Goal: Contribute content: Contribute content

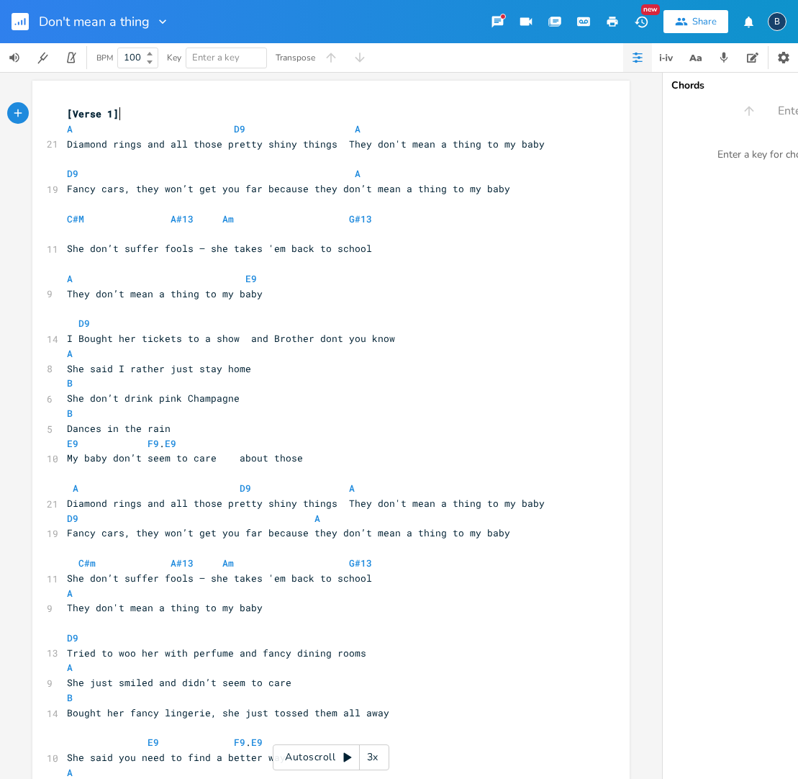
scroll to position [0, 1]
click at [258, 142] on span "Diamond rings and all those pretty shiny things They don't mean a thing to my b…" at bounding box center [306, 143] width 478 height 13
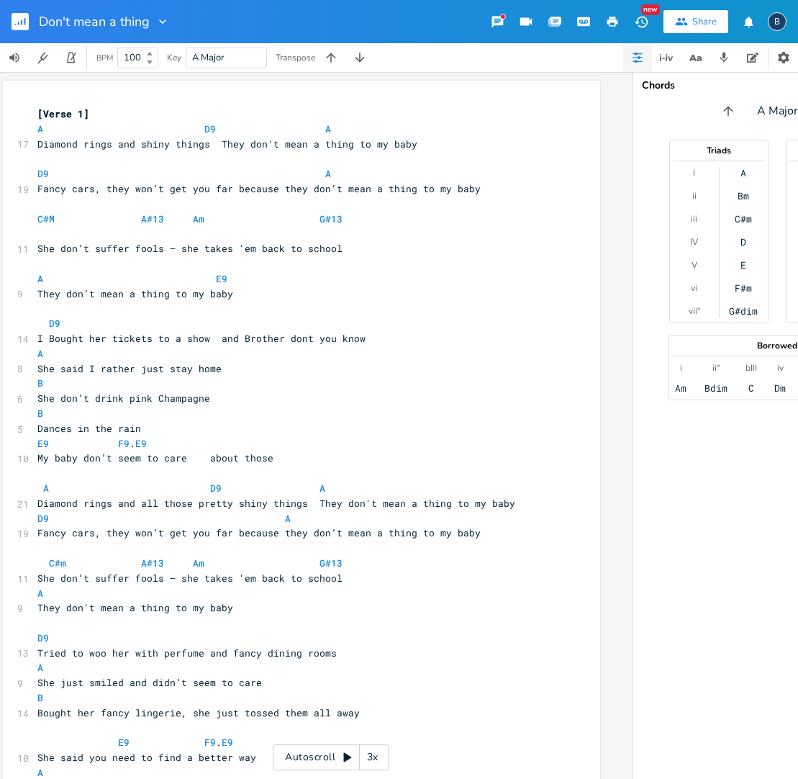
scroll to position [0, 41]
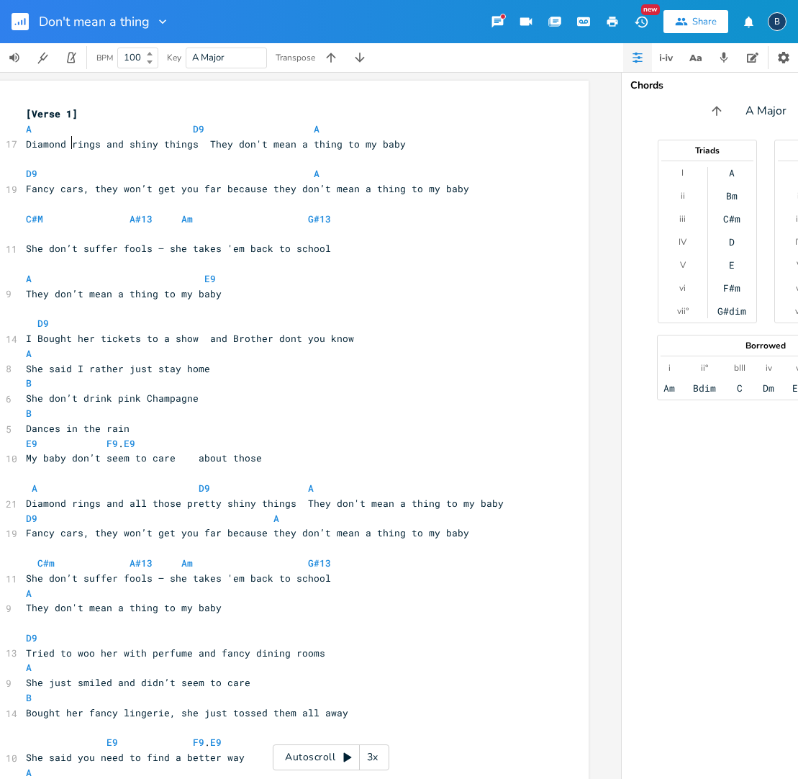
click at [66, 140] on span "Diamond rings and shiny things They don't mean a thing to my baby" at bounding box center [216, 143] width 380 height 13
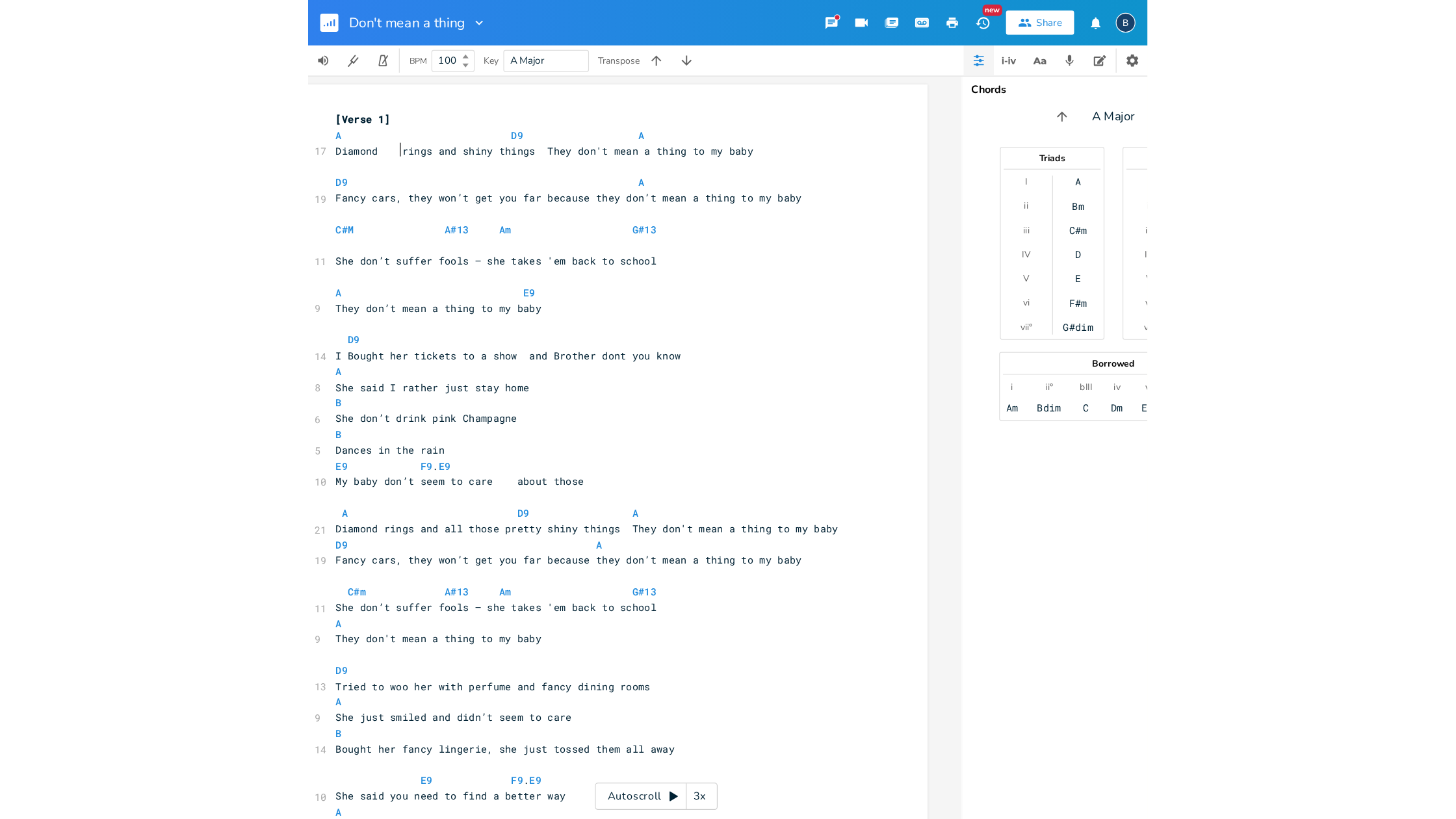
scroll to position [0, 5]
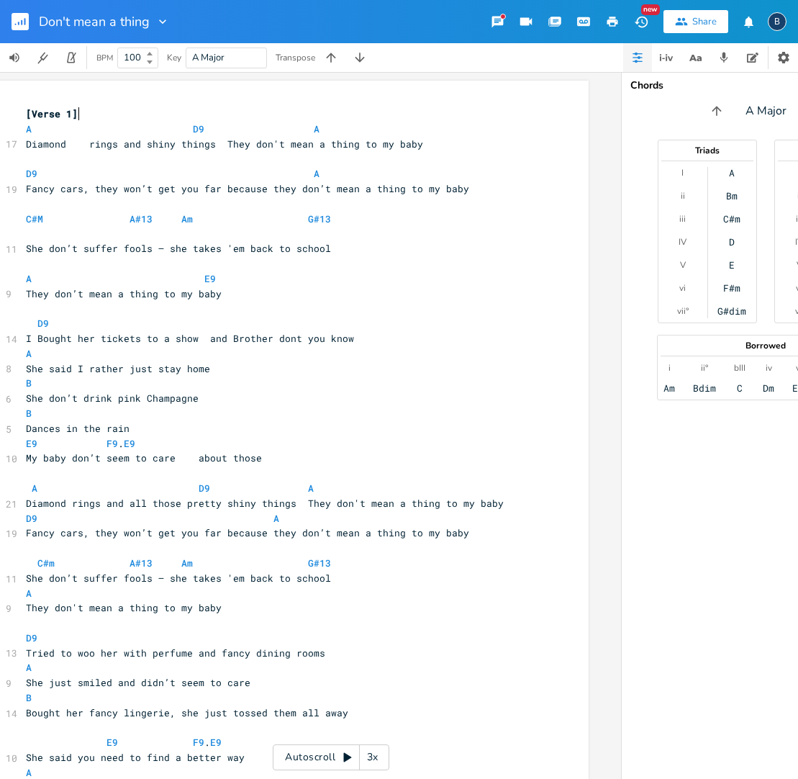
drag, startPoint x: 302, startPoint y: 107, endPoint x: 432, endPoint y: 119, distance: 130.0
click at [432, 119] on pre "[Verse 1]" at bounding box center [283, 114] width 520 height 15
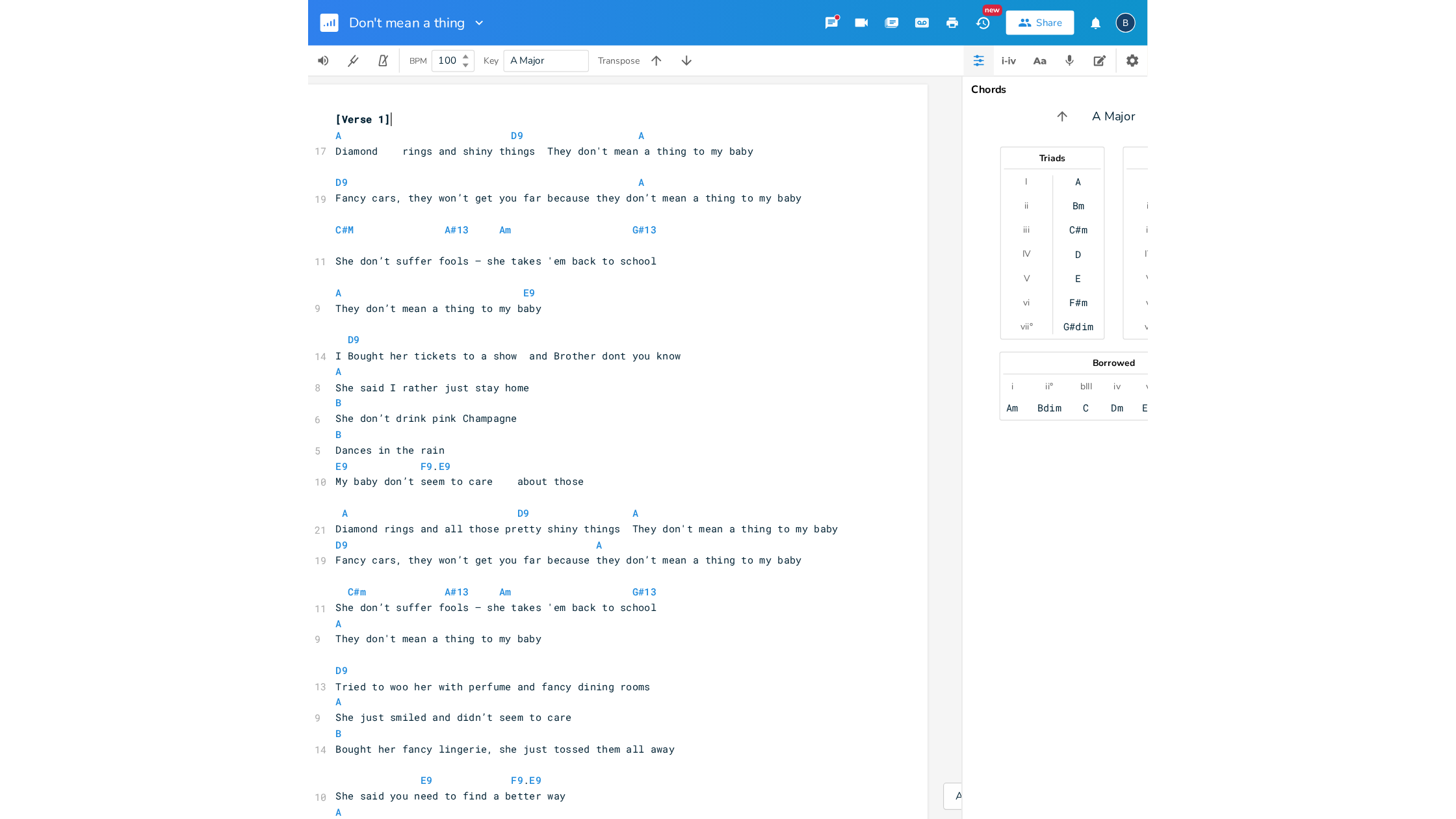
scroll to position [0, 0]
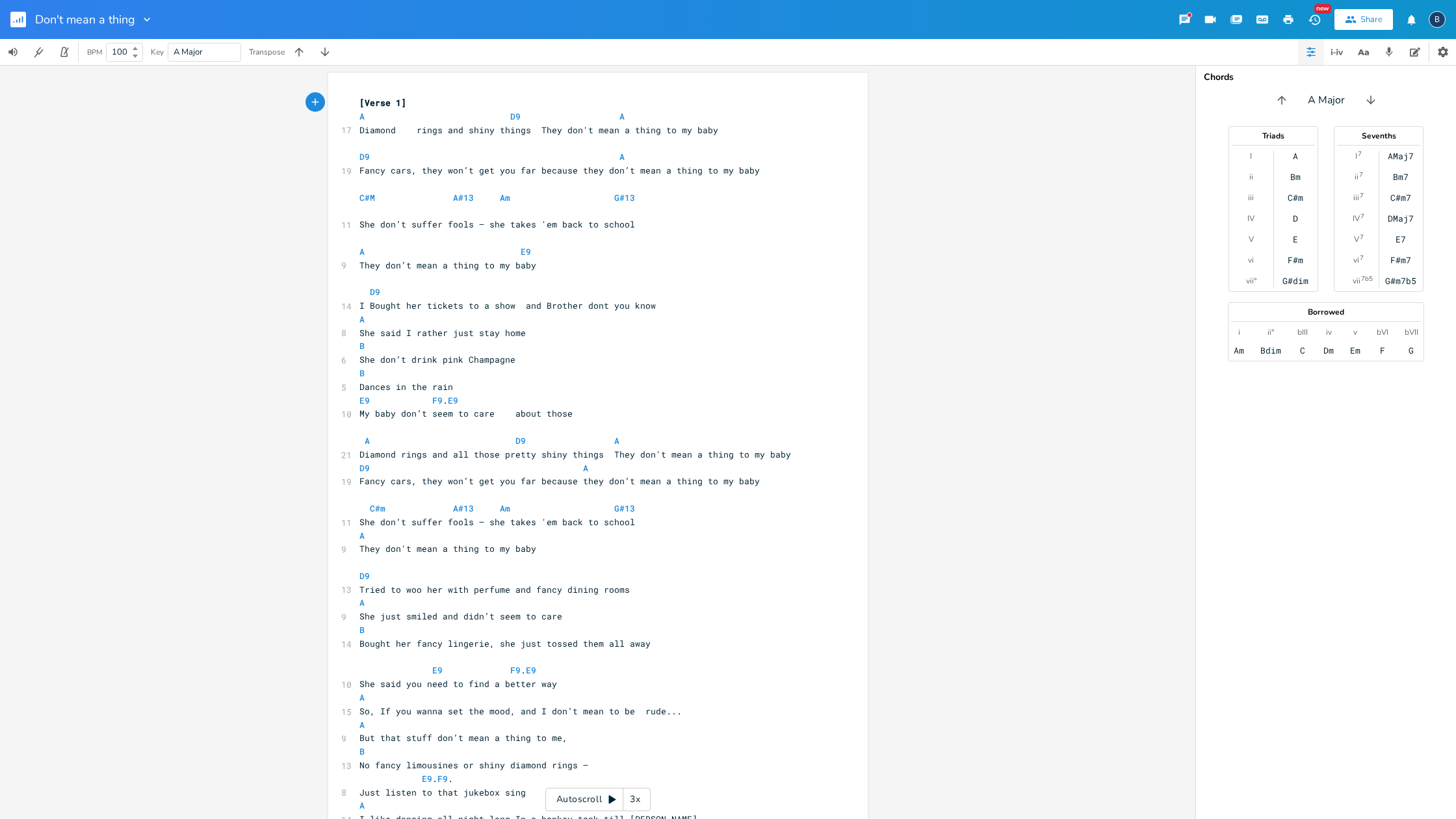
click at [437, 166] on span "Fancy cars, they won’t get you far because they don’t mean a thing to my baby" at bounding box center [559, 170] width 400 height 12
click at [606, 157] on span "D9 A" at bounding box center [497, 156] width 275 height 12
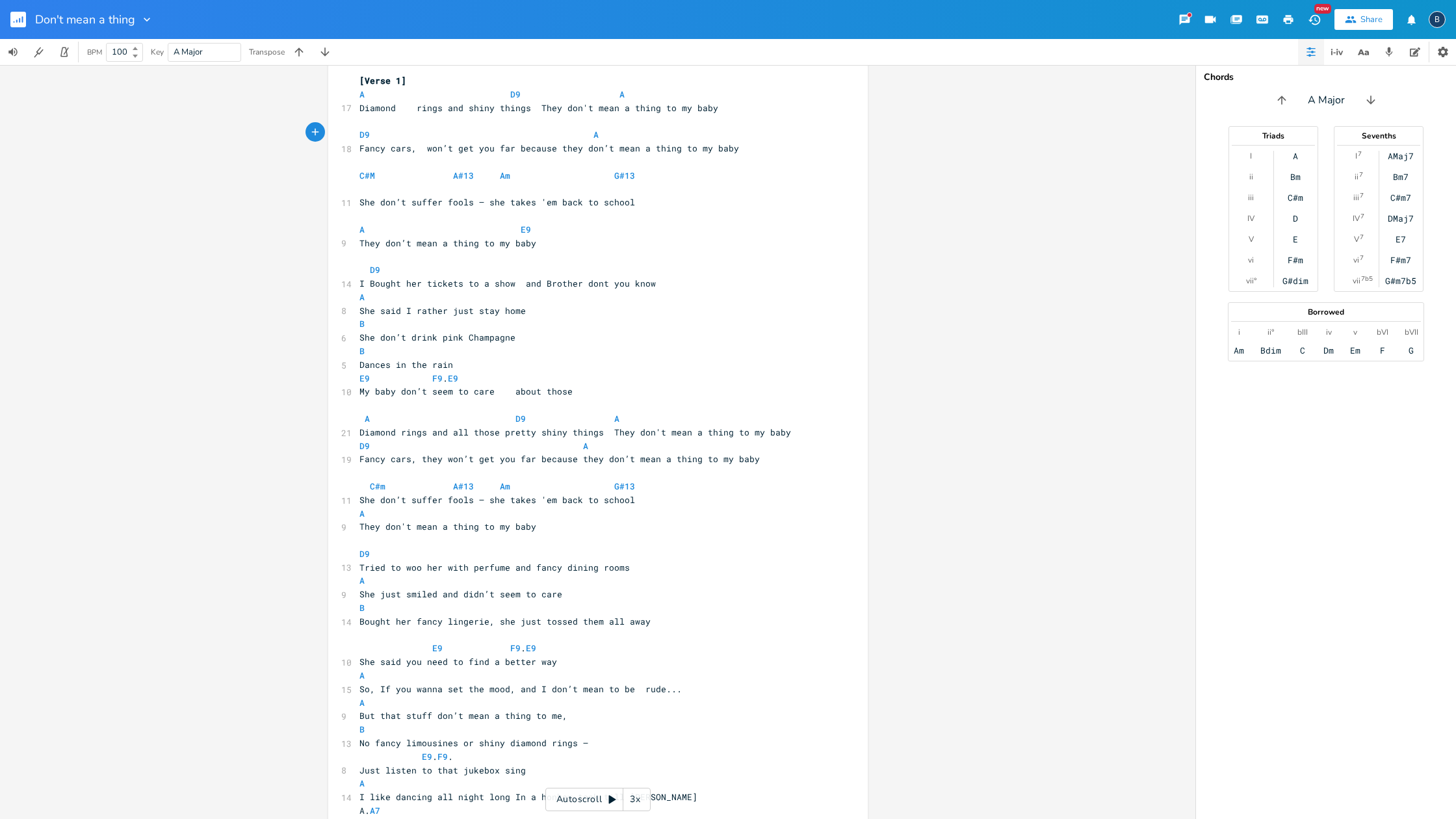
scroll to position [20, 0]
click at [606, 96] on span "A D9 A" at bounding box center [497, 96] width 275 height 12
click at [529, 428] on span "Diamond rings and all those pretty shiny things They don't mean a thing to my b…" at bounding box center [575, 433] width 432 height 12
click at [425, 428] on span "Diamond rings and shiny things They don't mean a thing to my baby" at bounding box center [531, 433] width 343 height 12
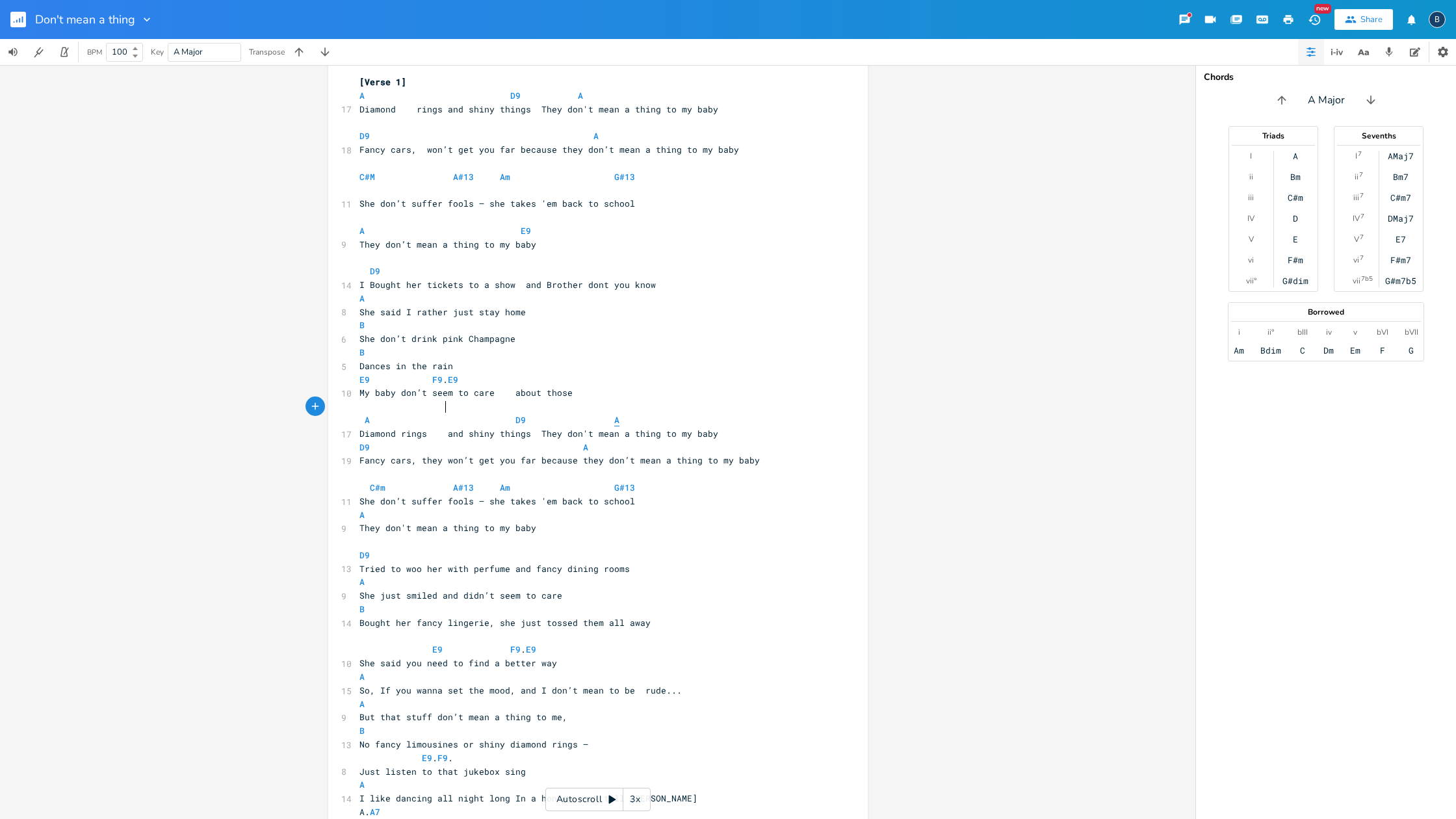
click at [603, 414] on span "A D9 A" at bounding box center [494, 419] width 270 height 12
click at [569, 443] on span "D9 A" at bounding box center [473, 449] width 229 height 12
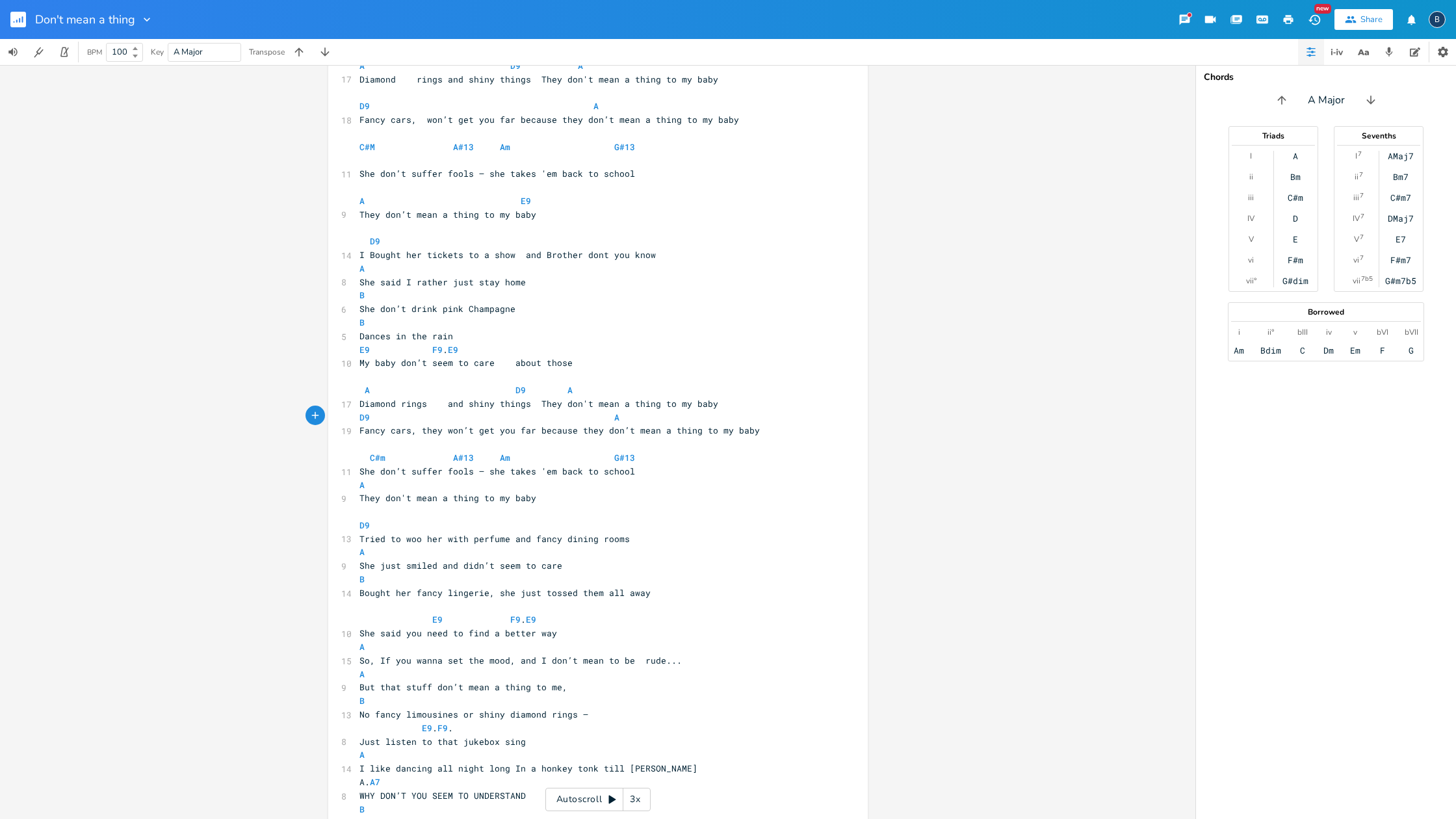
scroll to position [109, 0]
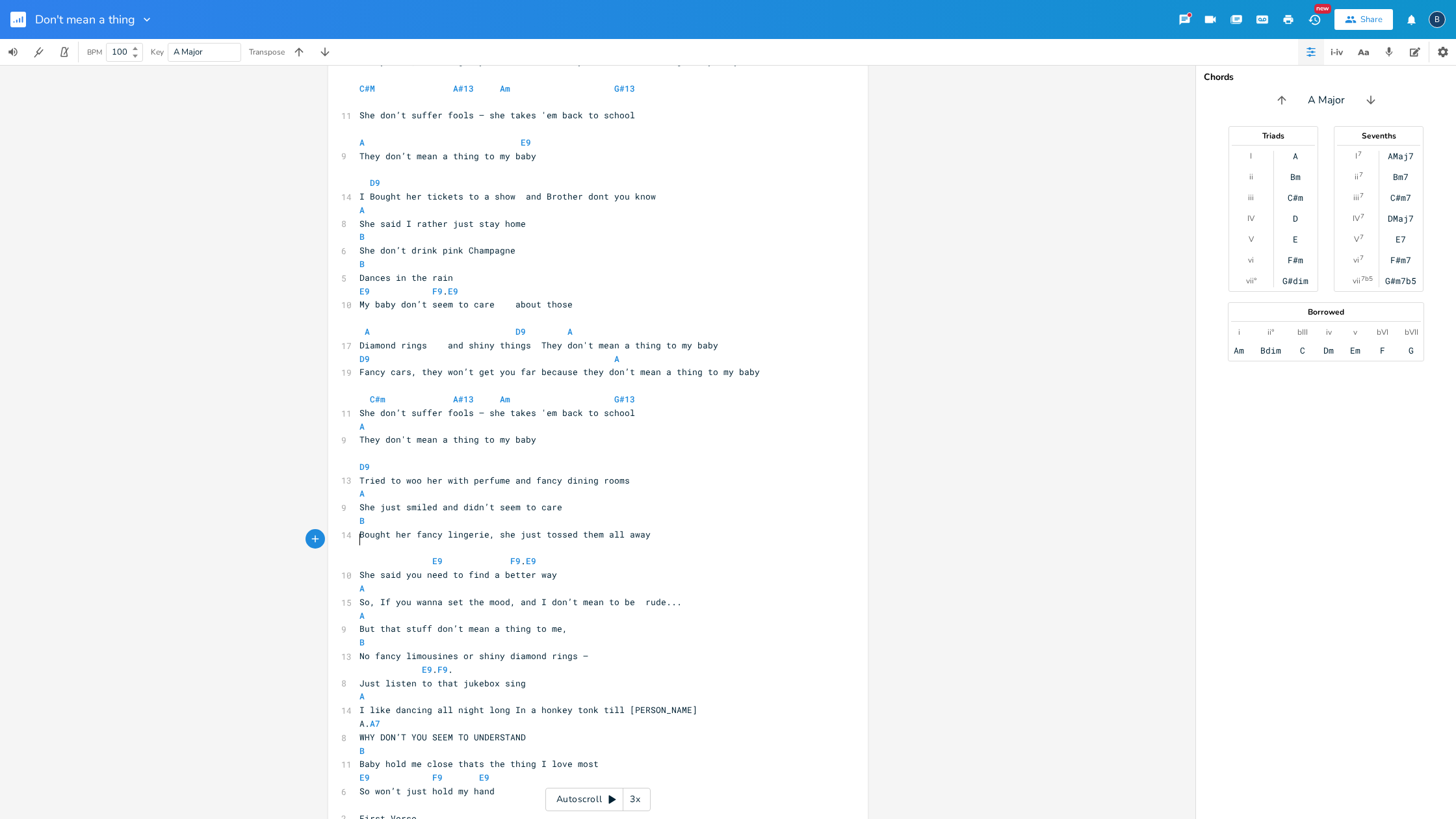
click at [359, 569] on span "She said you need to find a better way" at bounding box center [458, 574] width 198 height 12
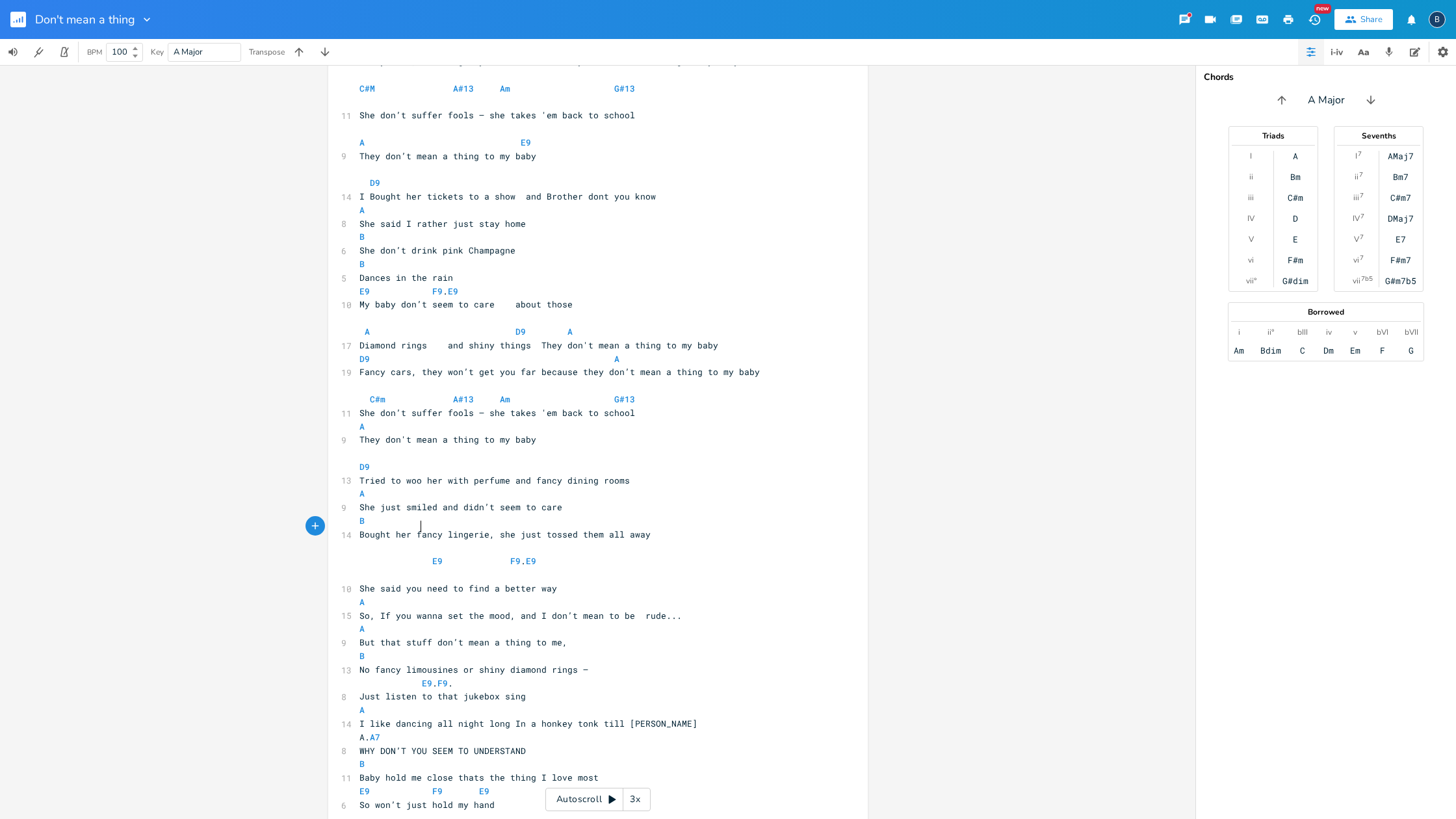
click at [415, 555] on span "E9 F9 . E9" at bounding box center [448, 561] width 177 height 12
click at [425, 555] on span "E9 F9 . E9" at bounding box center [448, 561] width 177 height 12
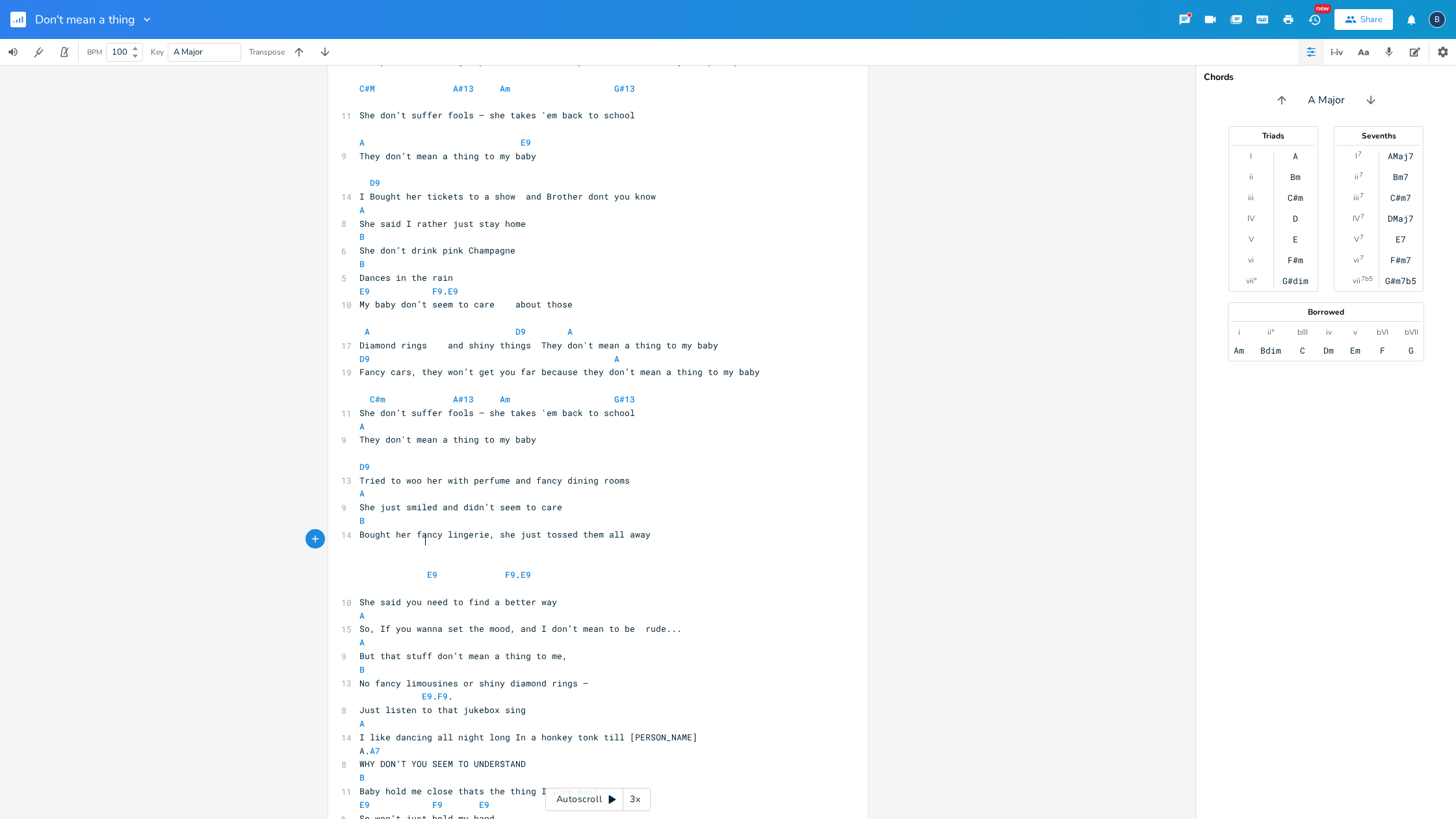
click at [359, 596] on span "She said you need to find a better way" at bounding box center [458, 601] width 198 height 12
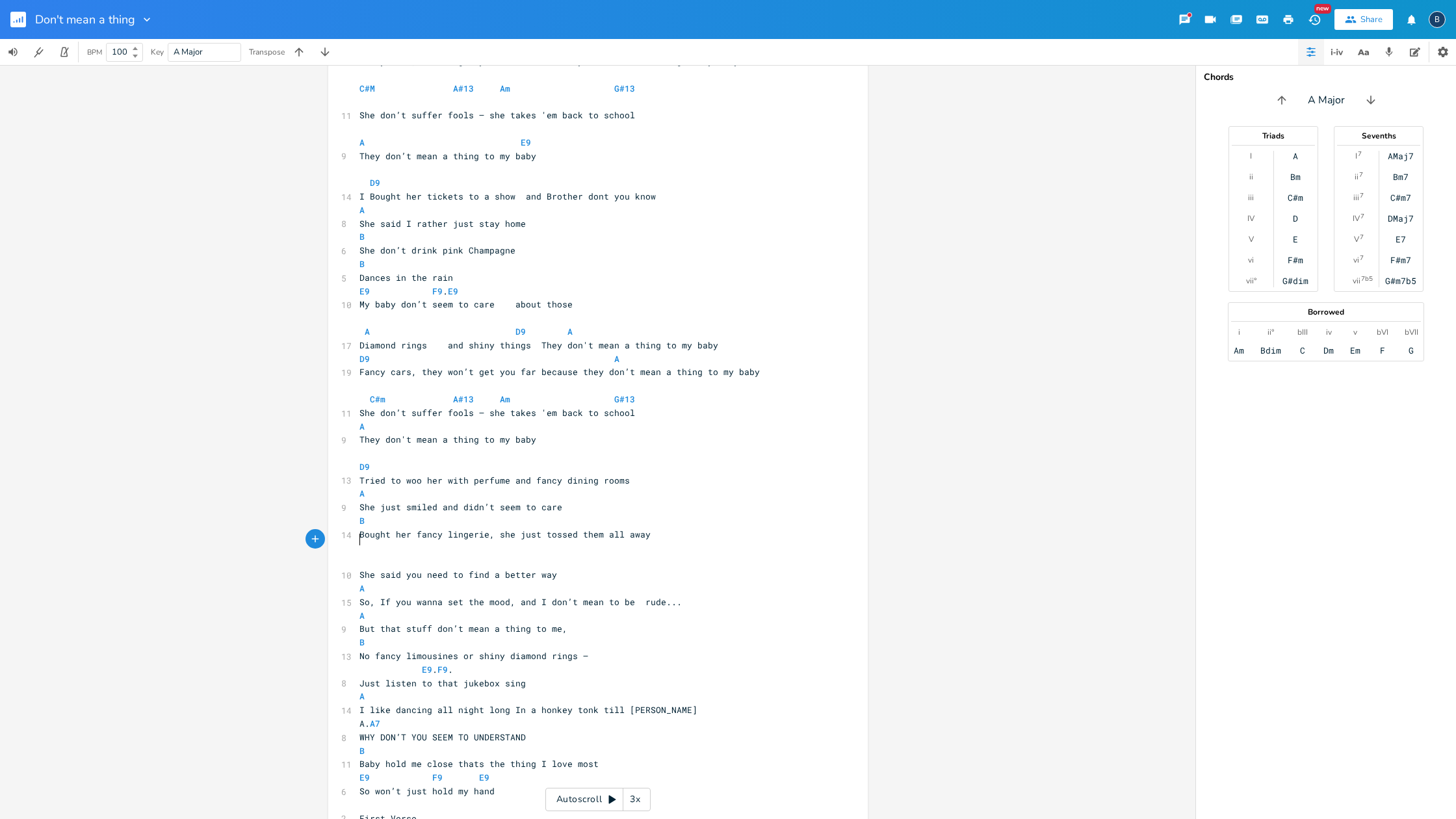
scroll to position [97, 0]
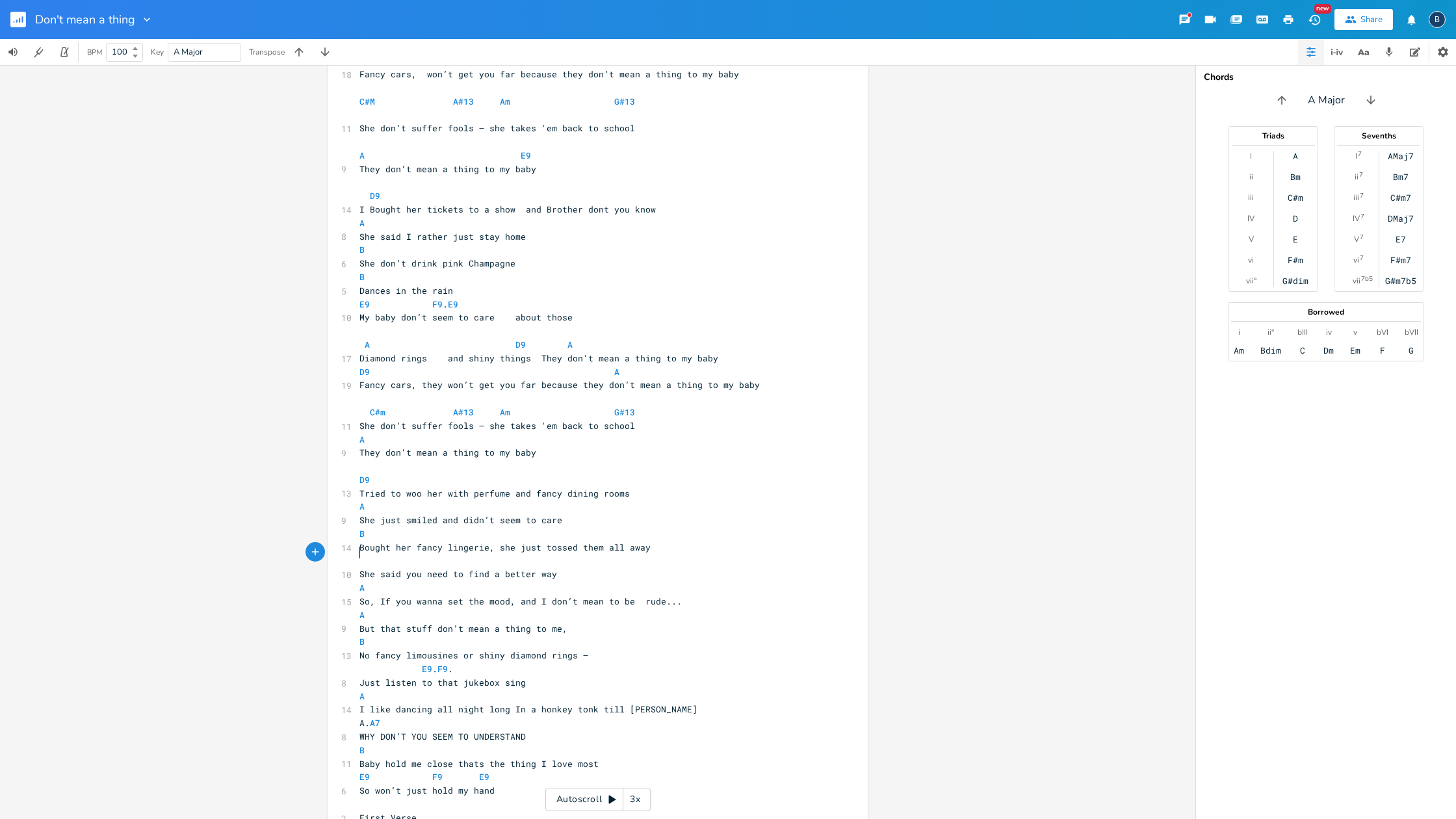
click at [357, 581] on pre "A" at bounding box center [592, 587] width 470 height 14
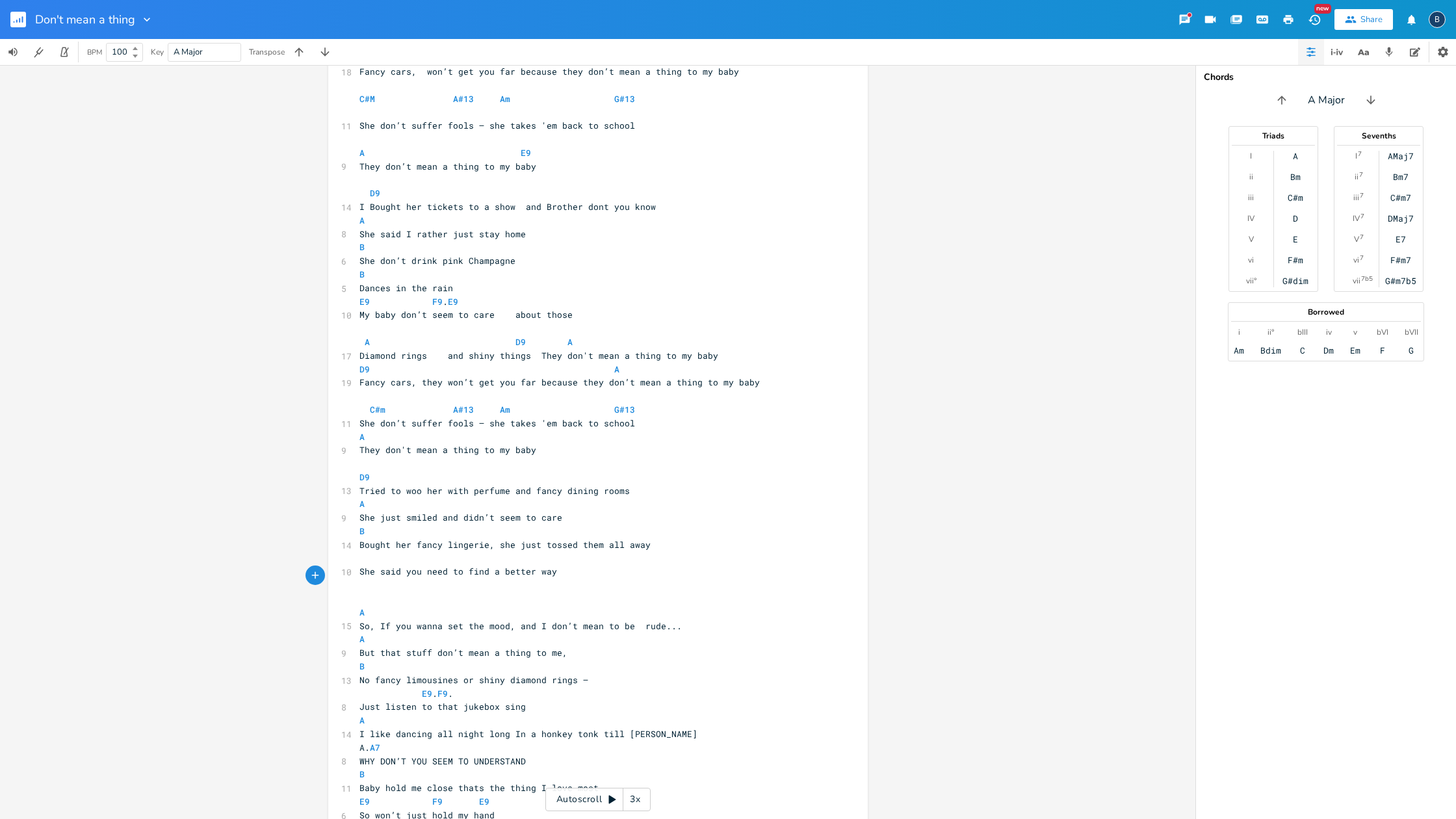
scroll to position [100, 0]
click at [436, 551] on span at bounding box center [541, 556] width 364 height 12
type textarea "e9"
click at [439, 536] on li "E9" at bounding box center [460, 535] width 45 height 14
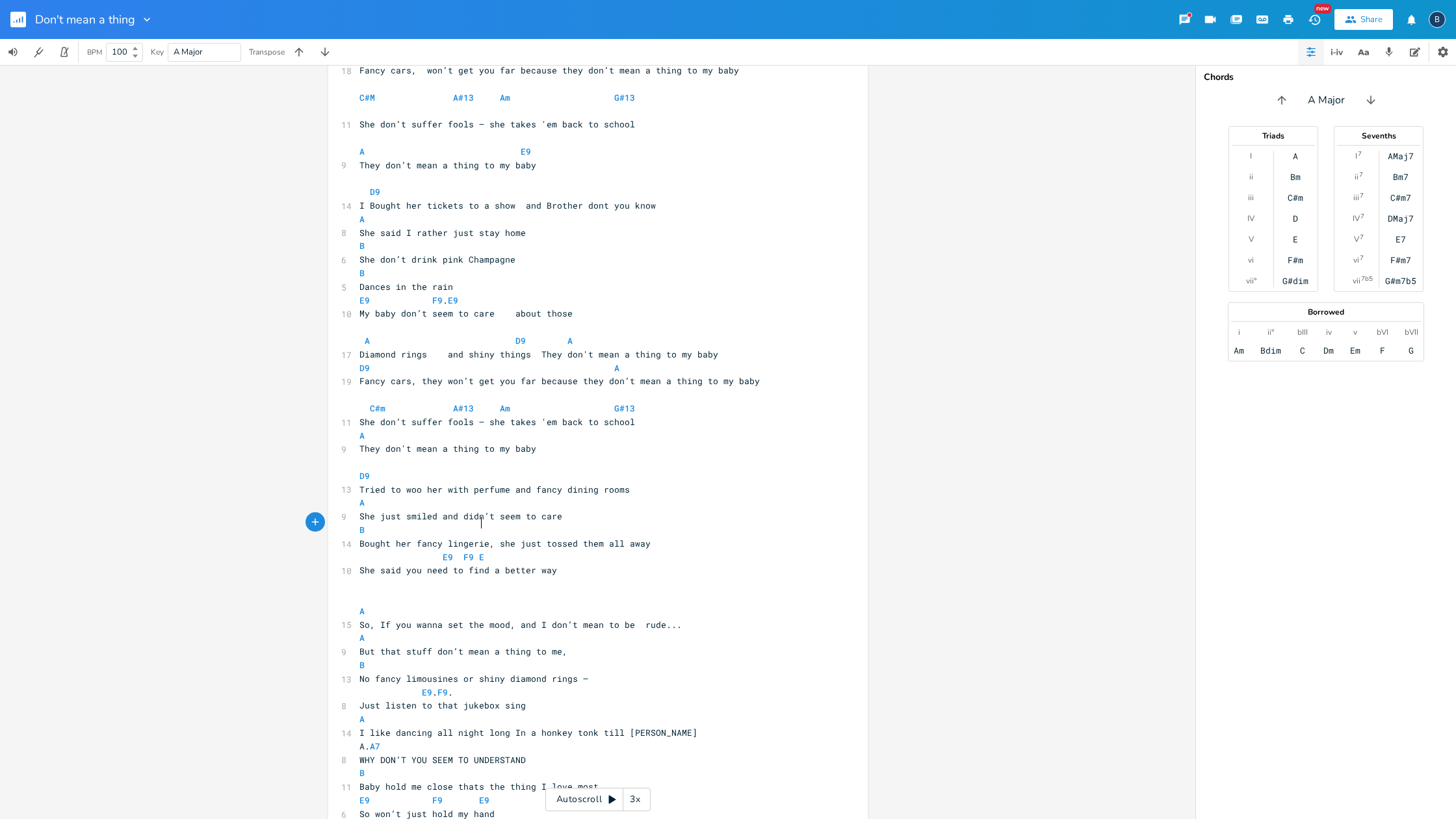
scroll to position [0, 18]
type textarea "F9 E9"
click at [453, 551] on span "E9 F9 E9" at bounding box center [567, 556] width 416 height 12
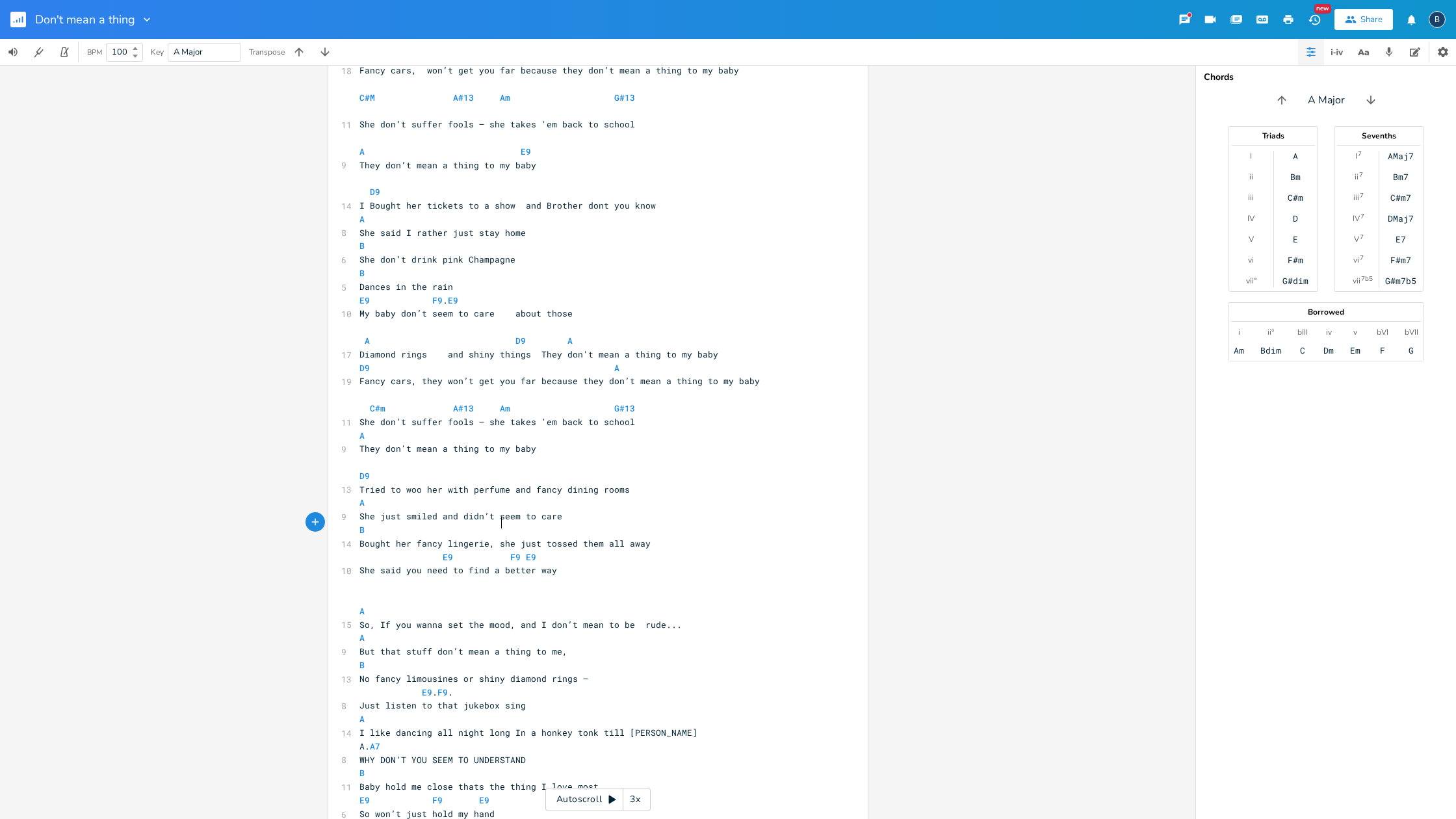
click at [720, 523] on pre "B" at bounding box center [592, 529] width 470 height 14
click at [514, 551] on span "E9 F9 E9" at bounding box center [591, 556] width 462 height 12
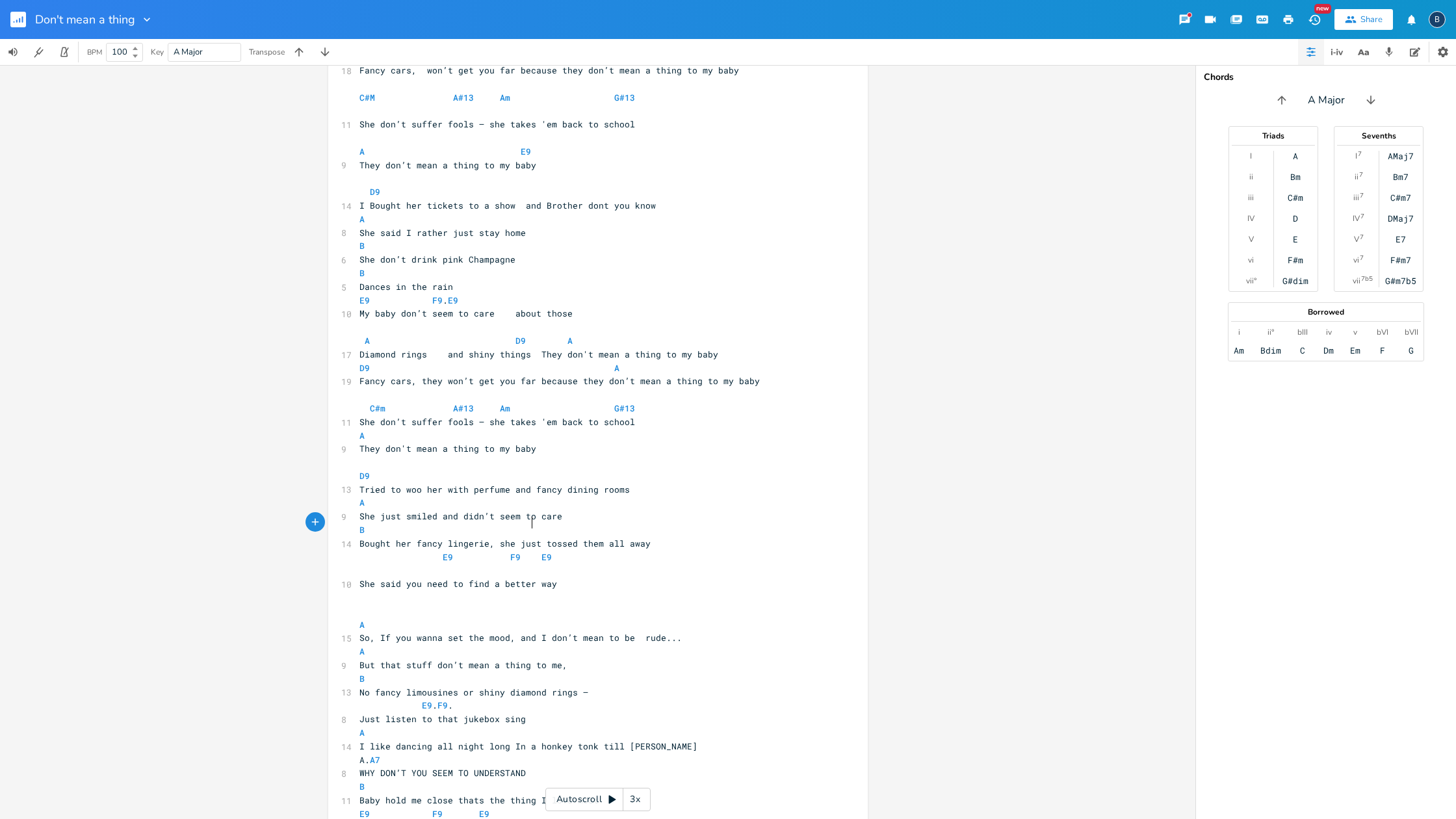
scroll to position [0, 8]
type textarea "I like dancing all night long In a honkey tonk till [PERSON_NAME]"
drag, startPoint x: 353, startPoint y: 706, endPoint x: 649, endPoint y: 707, distance: 296.0
click at [649, 703] on pre "I like dancing all night long In a honkey tonk till [PERSON_NAME]" at bounding box center [592, 746] width 470 height 14
click at [359, 578] on span "She said you need to find a better way" at bounding box center [458, 583] width 198 height 12
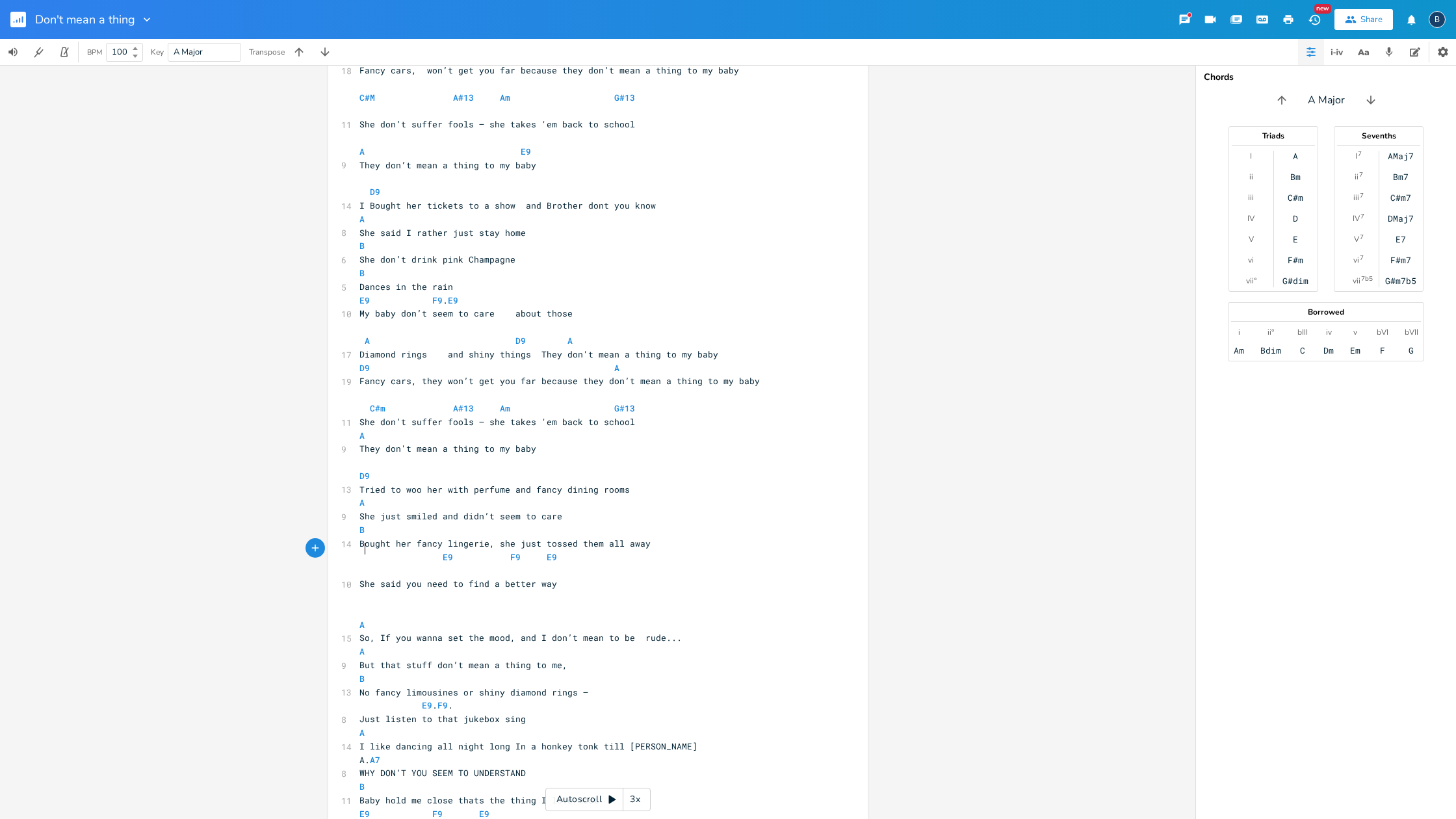
scroll to position [0, 0]
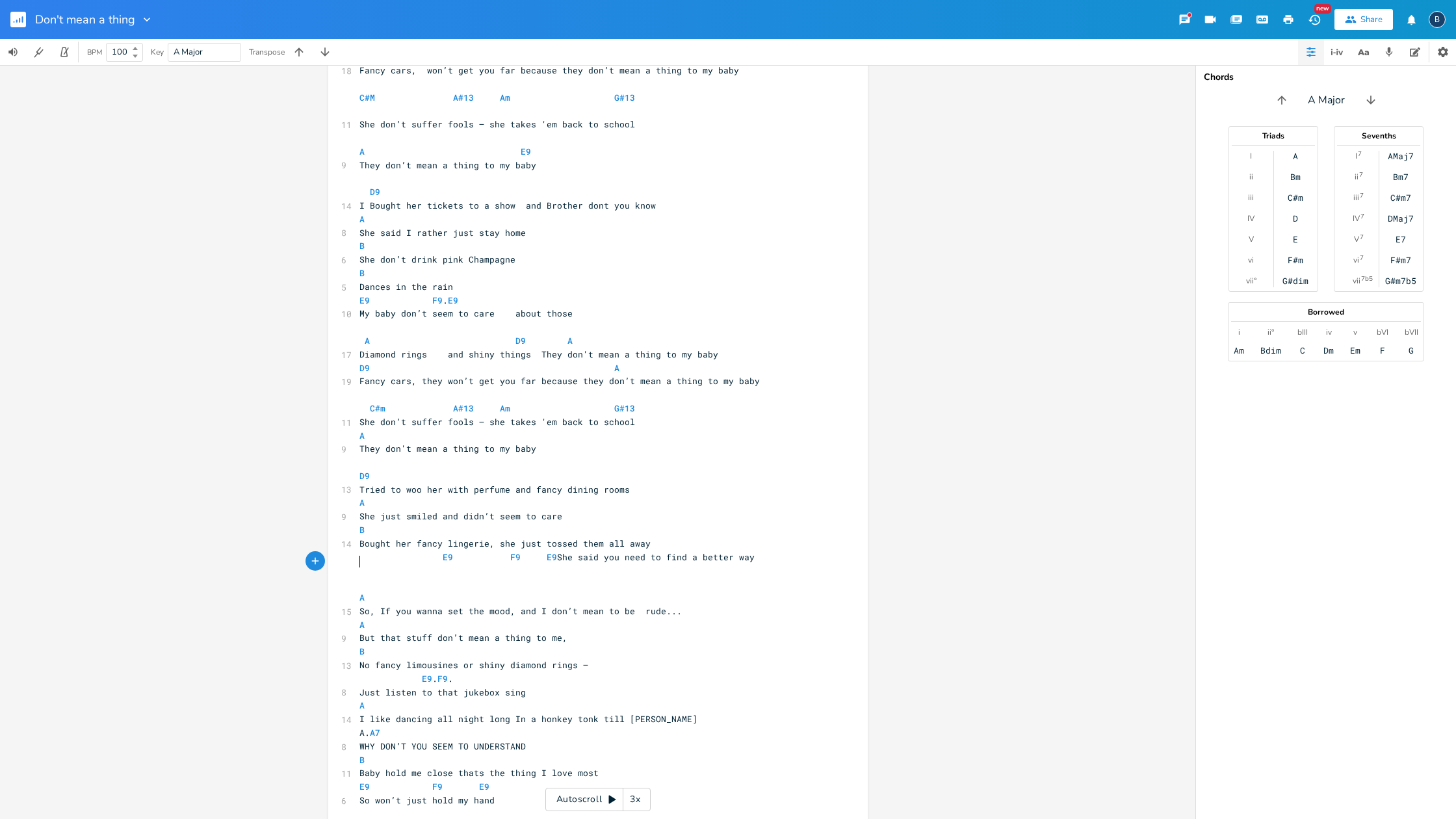
click at [369, 577] on pre "​" at bounding box center [592, 583] width 470 height 14
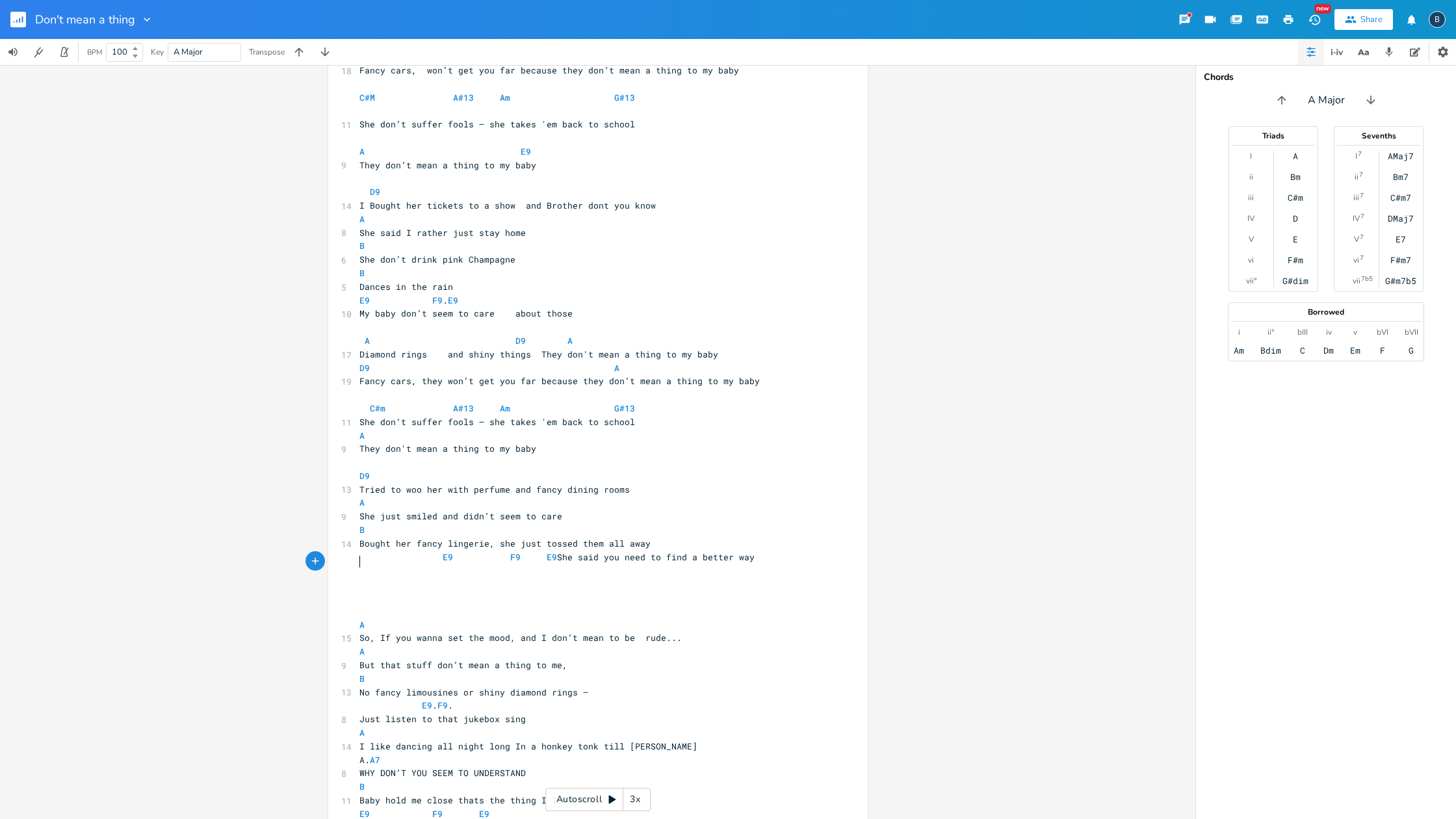
click at [364, 577] on pre "​" at bounding box center [592, 583] width 470 height 14
type textarea "In a honkey tonk till [PERSON_NAME]"
drag, startPoint x: 507, startPoint y: 716, endPoint x: 678, endPoint y: 713, distance: 171.0
click at [678, 703] on pre "I like dancing all night long In a honkey tonk till [PERSON_NAME]" at bounding box center [592, 746] width 470 height 14
click at [720, 645] on pre "A" at bounding box center [592, 651] width 470 height 14
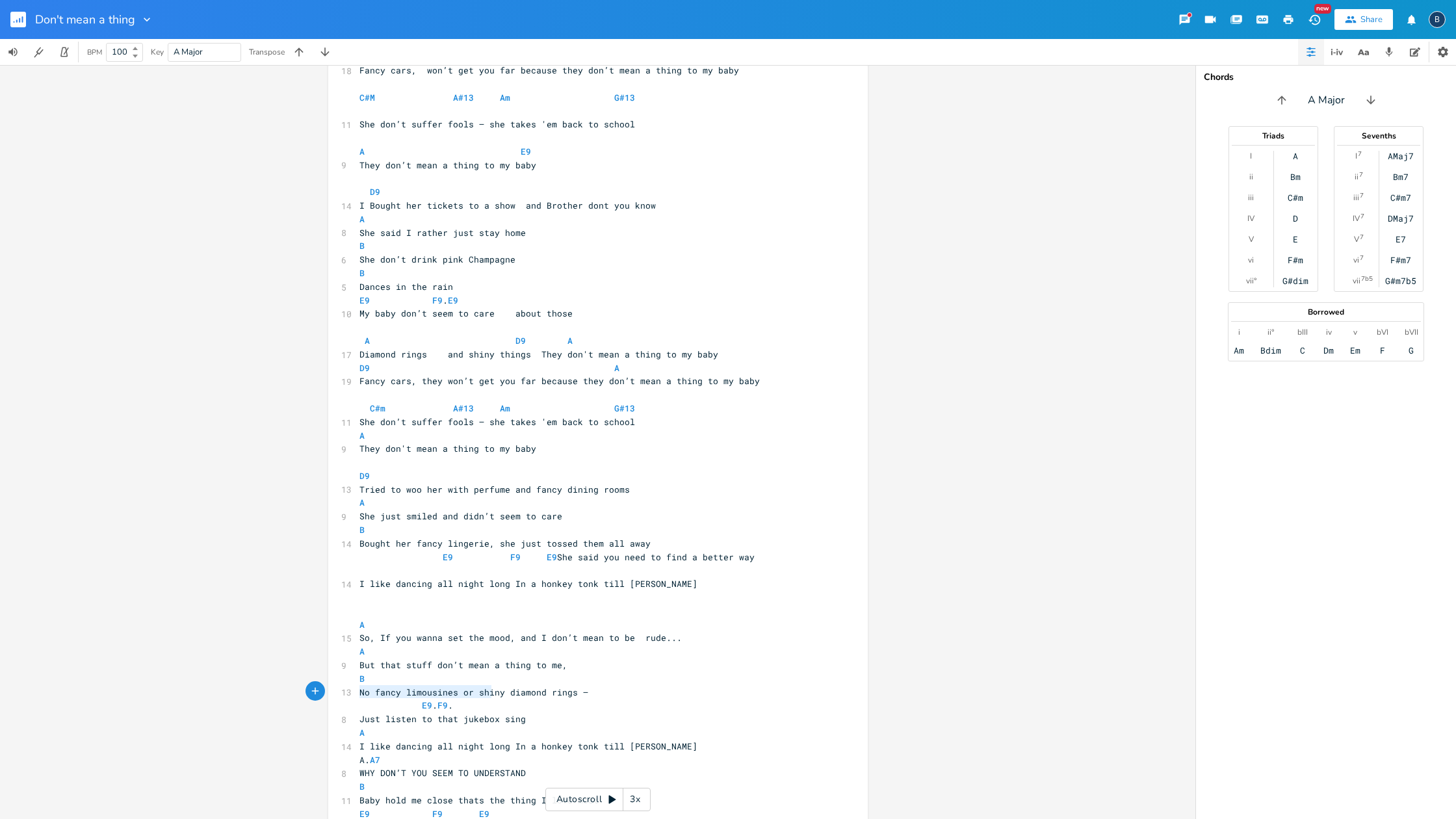
type textarea "Just listen to that jukebox sing"
drag, startPoint x: 353, startPoint y: 690, endPoint x: 524, endPoint y: 693, distance: 171.0
click at [524, 703] on pre "Just listen to that jukebox sing" at bounding box center [592, 719] width 470 height 14
click at [658, 577] on pre "I like dancing all night long In a honkey tonk till [PERSON_NAME]" at bounding box center [592, 583] width 470 height 14
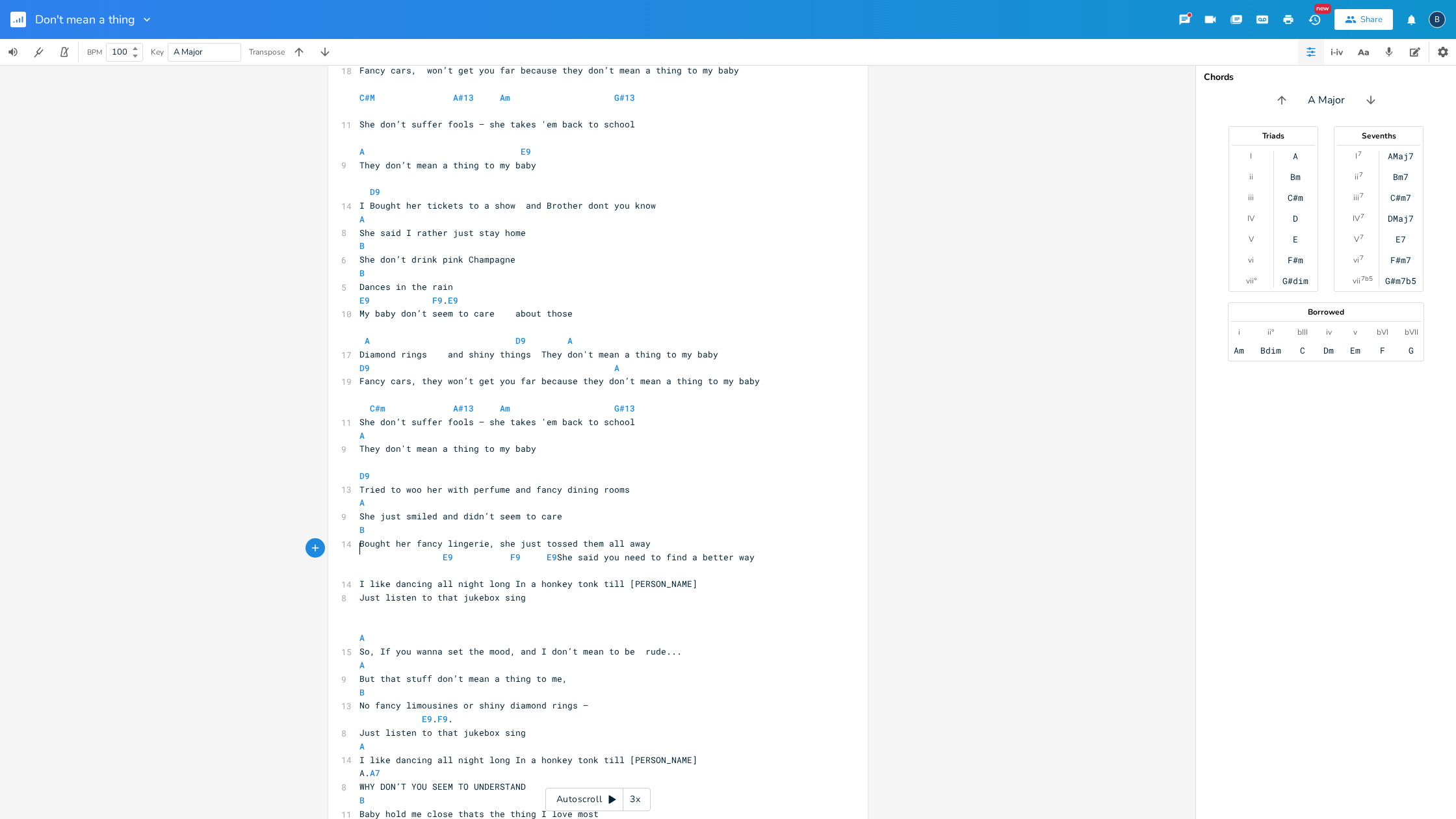
click at [409, 563] on pre "​" at bounding box center [592, 570] width 470 height 14
type textarea "d9"
click at [406, 563] on li "D9" at bounding box center [425, 562] width 45 height 14
click at [649, 577] on pre "I like dancing all night long In a honkey tonk till [PERSON_NAME]" at bounding box center [592, 583] width 470 height 14
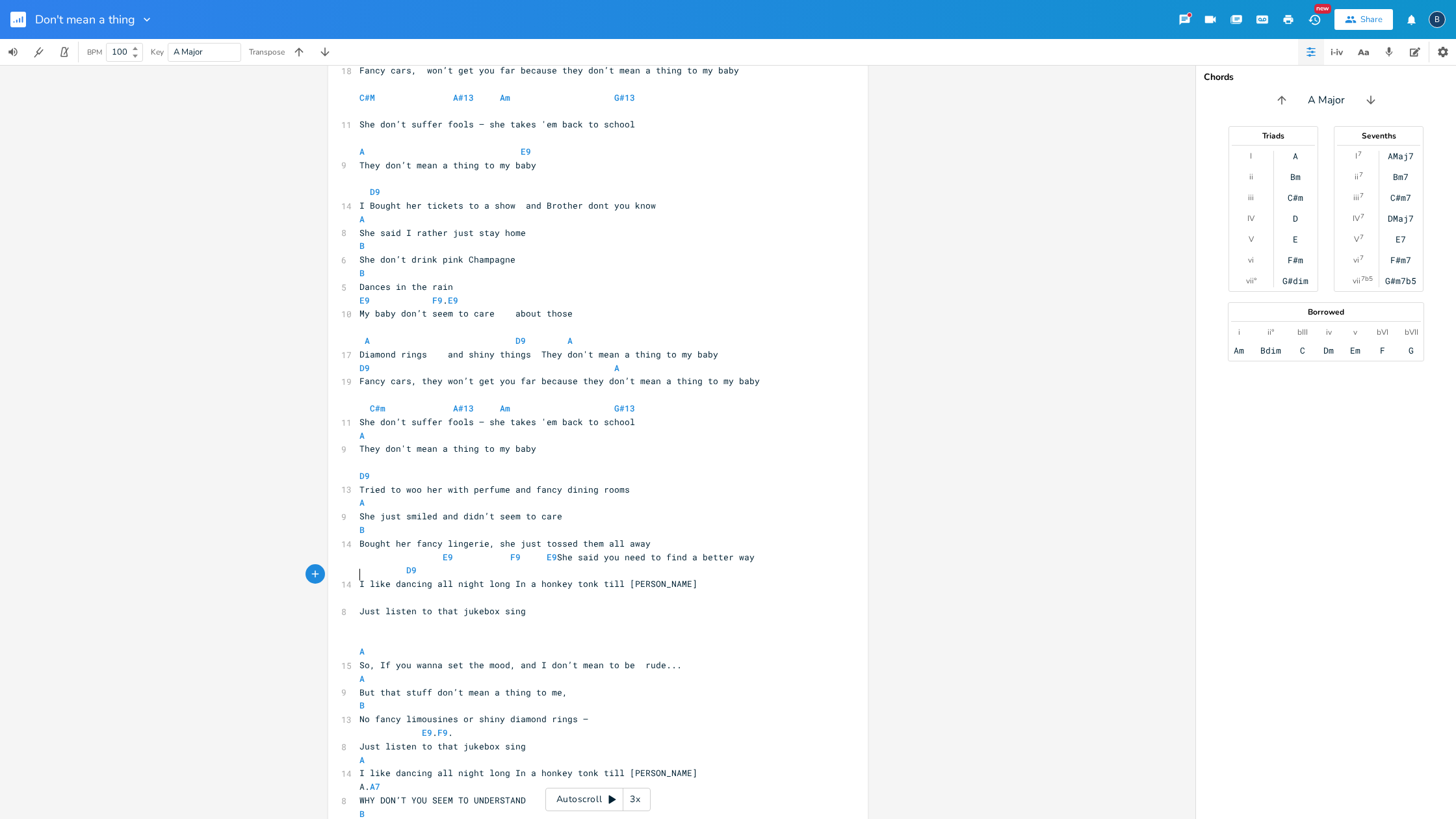
type textarea "A"
click at [680, 618] on pre "​" at bounding box center [592, 624] width 470 height 14
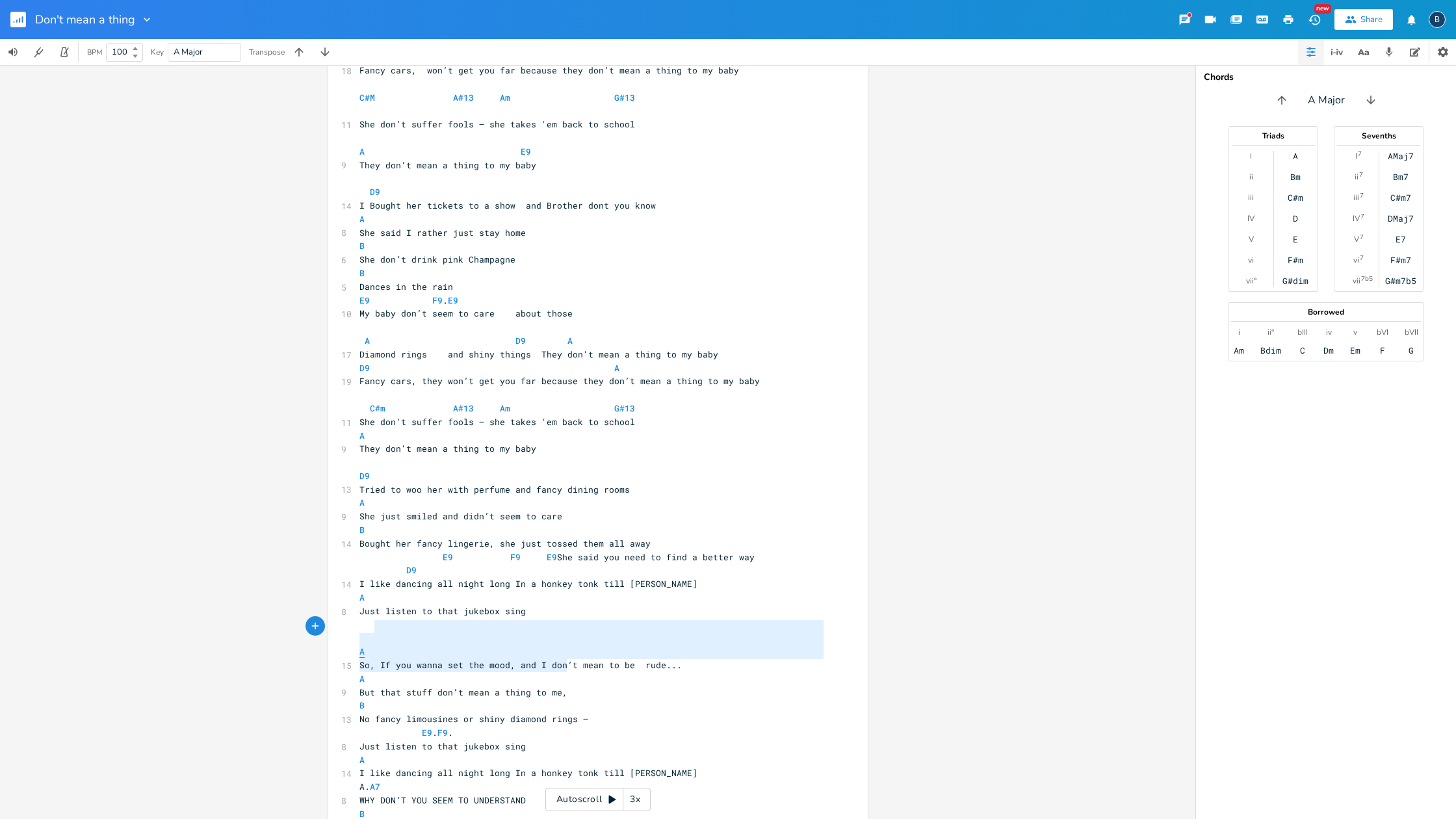
type textarea "A So, If you wanna set the mood, and I don’t mean to be rude... A But that stuf…"
drag, startPoint x: 562, startPoint y: 671, endPoint x: 351, endPoint y: 622, distance: 216.6
click at [351, 622] on div "A So, If you wanna set the mood, and I don’t mean to be rude... A But that stuf…" at bounding box center [597, 446] width 539 height 946
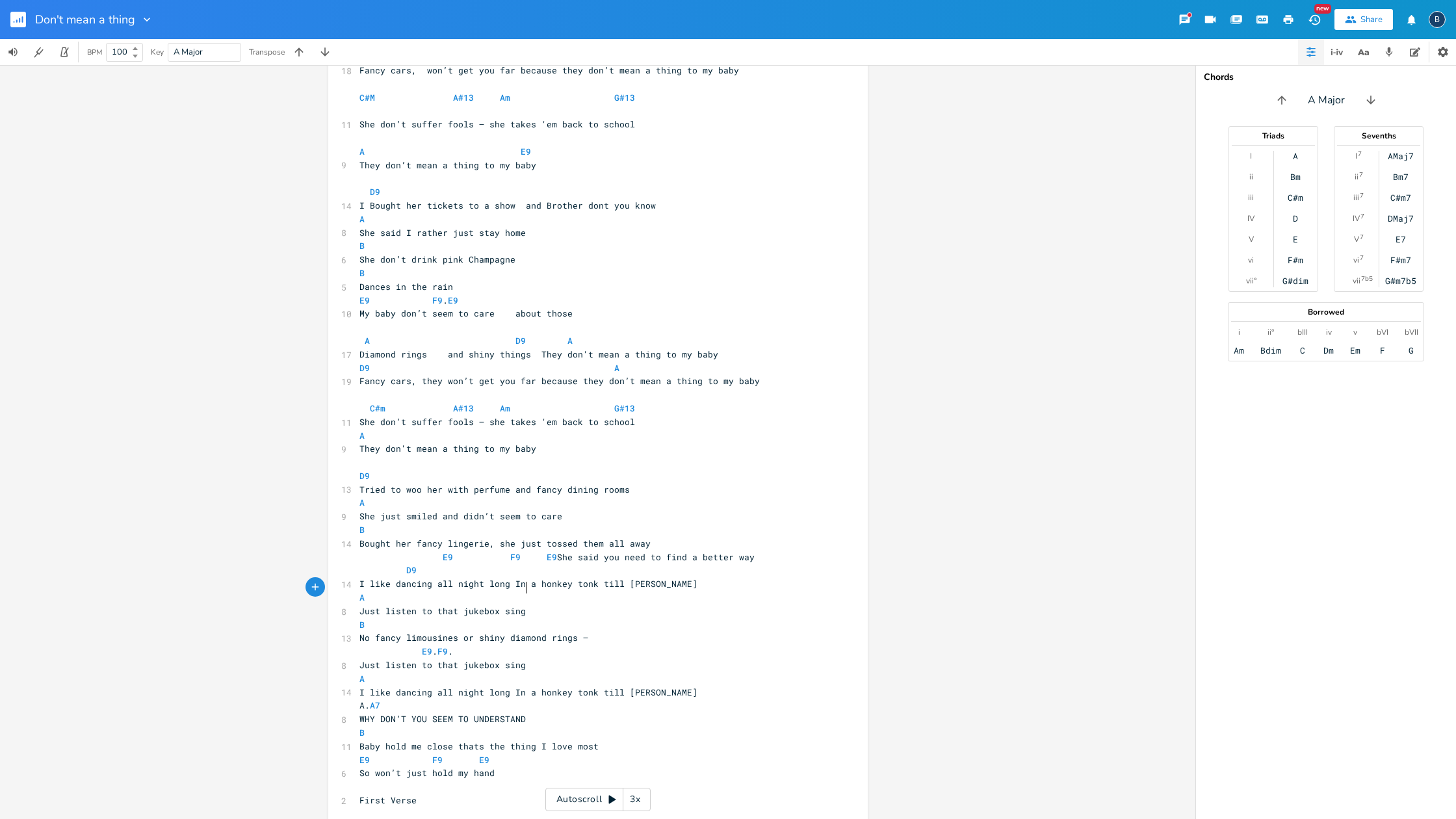
scroll to position [97, 0]
click at [588, 636] on span "No fancy limousines or shiny diamond rings —" at bounding box center [473, 641] width 229 height 12
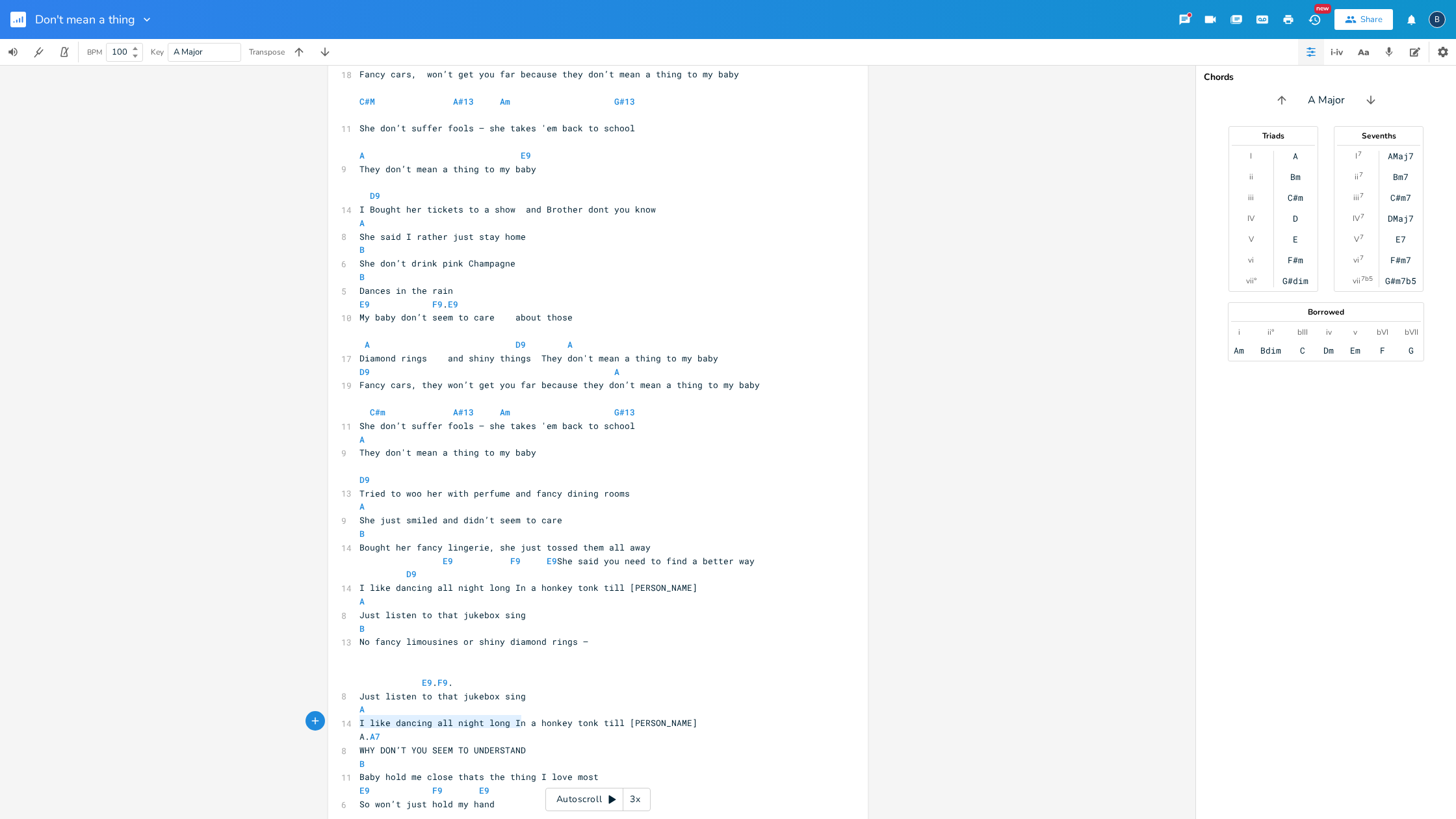
type textarea "A. A7 WHY DON’T YOU SEEM TO UNDERSTAND"
drag, startPoint x: 504, startPoint y: 721, endPoint x: 357, endPoint y: 708, distance: 147.6
click at [357, 703] on div "[Verse 1] A D9 A 17 Diamond rings and shiny things They don't mean a thing to m…" at bounding box center [592, 425] width 470 height 852
click at [580, 631] on span "No fancy limousines or shiny diamond rings —" at bounding box center [473, 637] width 229 height 12
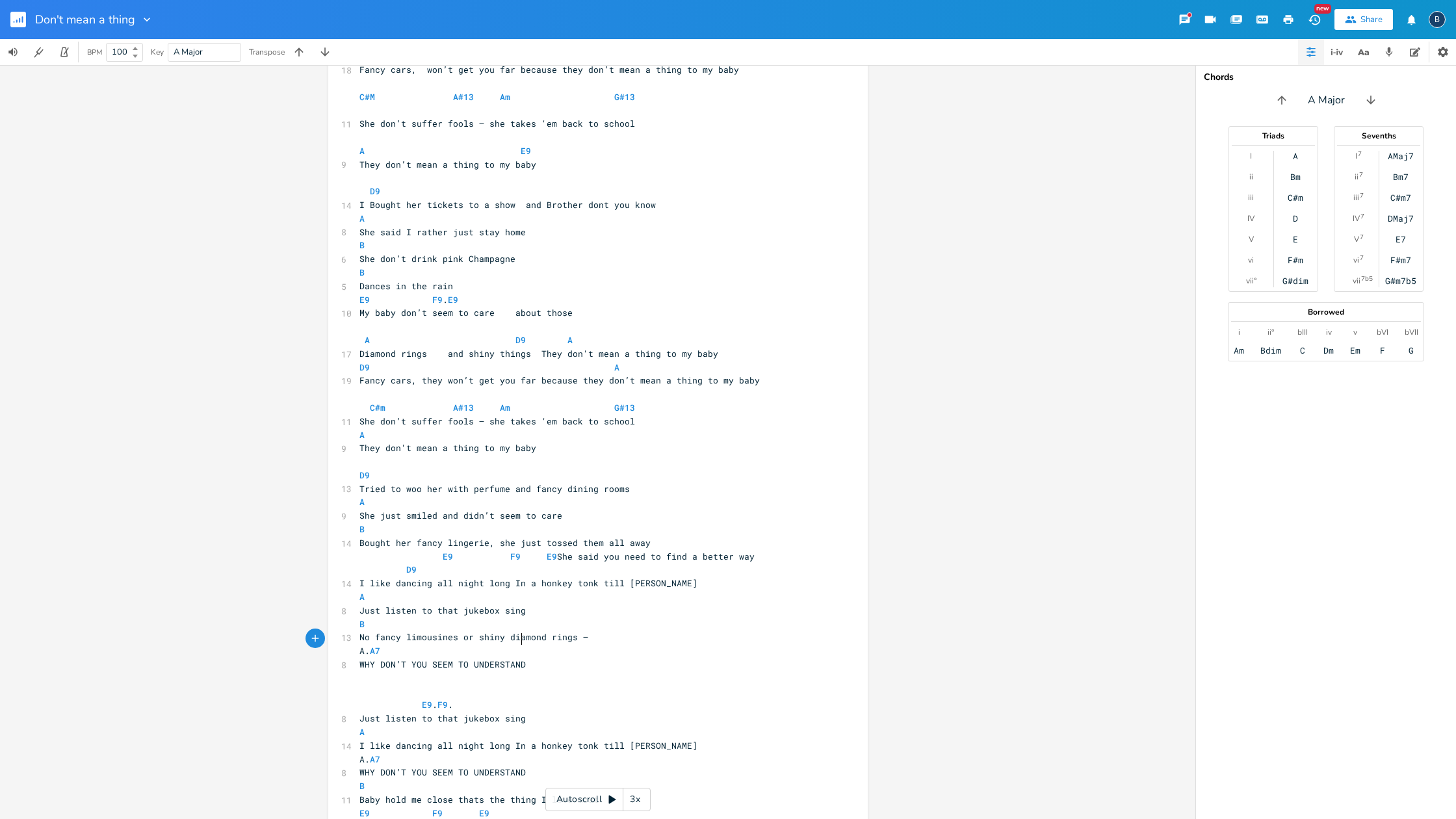
click at [366, 645] on span "A. A7" at bounding box center [369, 650] width 21 height 12
type textarea "E9"
click at [365, 638] on li "E9" at bounding box center [378, 639] width 45 height 14
click at [483, 644] on pre "E9 A7" at bounding box center [592, 650] width 470 height 14
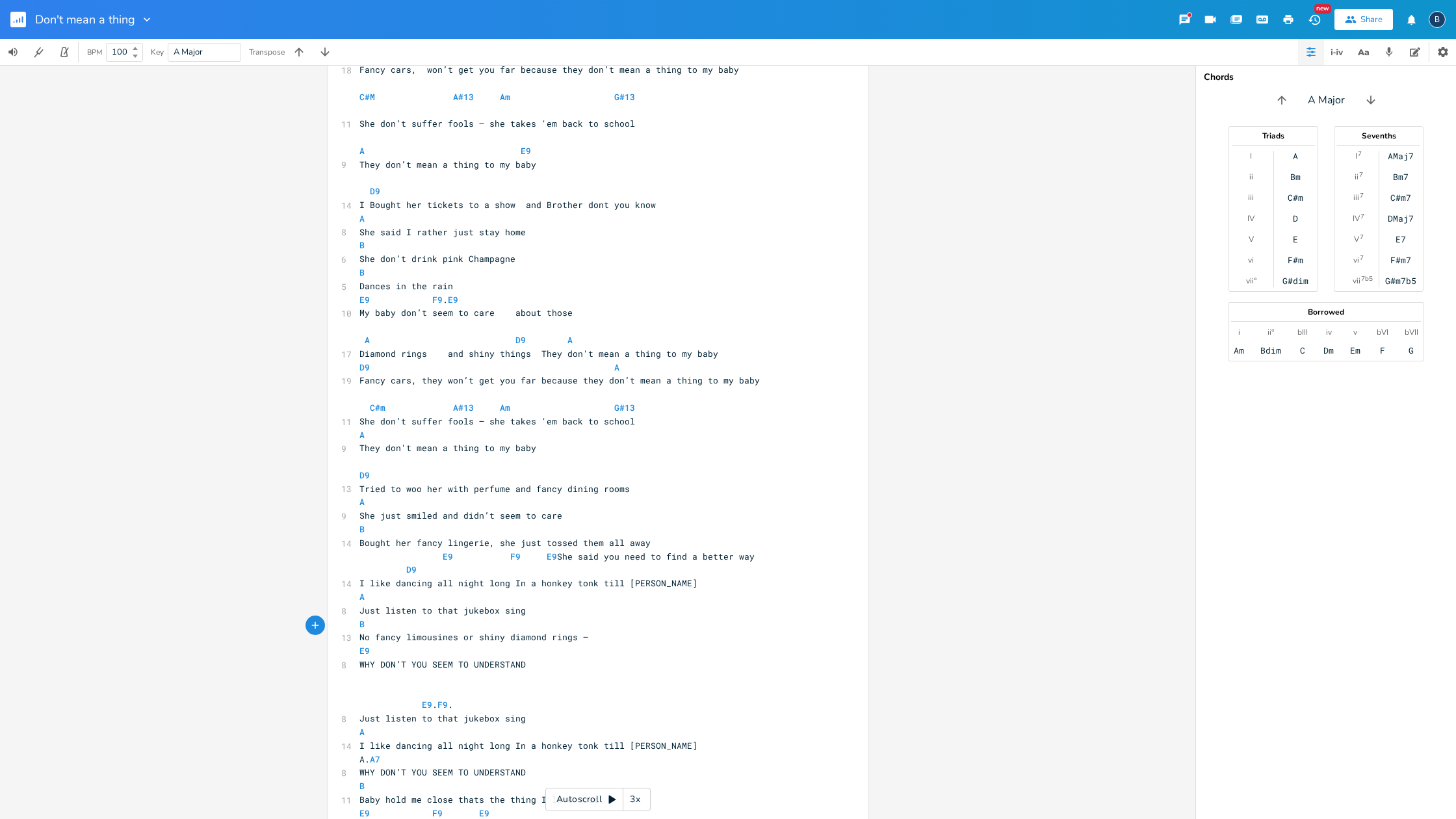
type textarea "$"
type textarea "F9. E9"
click at [369, 684] on pre "​" at bounding box center [592, 691] width 470 height 14
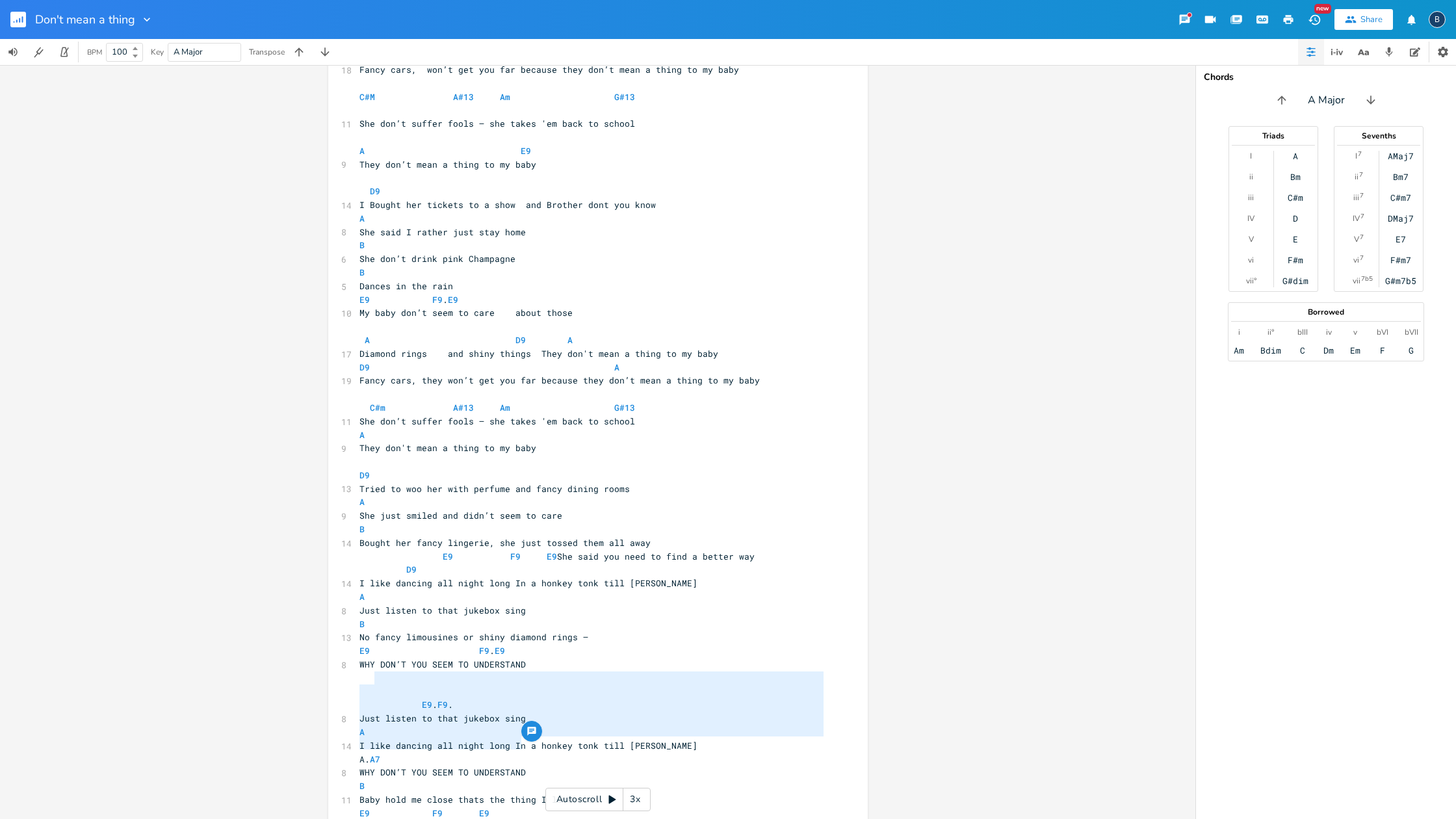
type textarea "E9. F9. Just listen to that jukebox sing A I like dancing all night long In a h…"
drag, startPoint x: 537, startPoint y: 744, endPoint x: 358, endPoint y: 680, distance: 190.1
click at [358, 680] on div "[Verse 1] A D9 A 17 Diamond rings and shiny things They don't mean a thing to m…" at bounding box center [592, 434] width 470 height 879
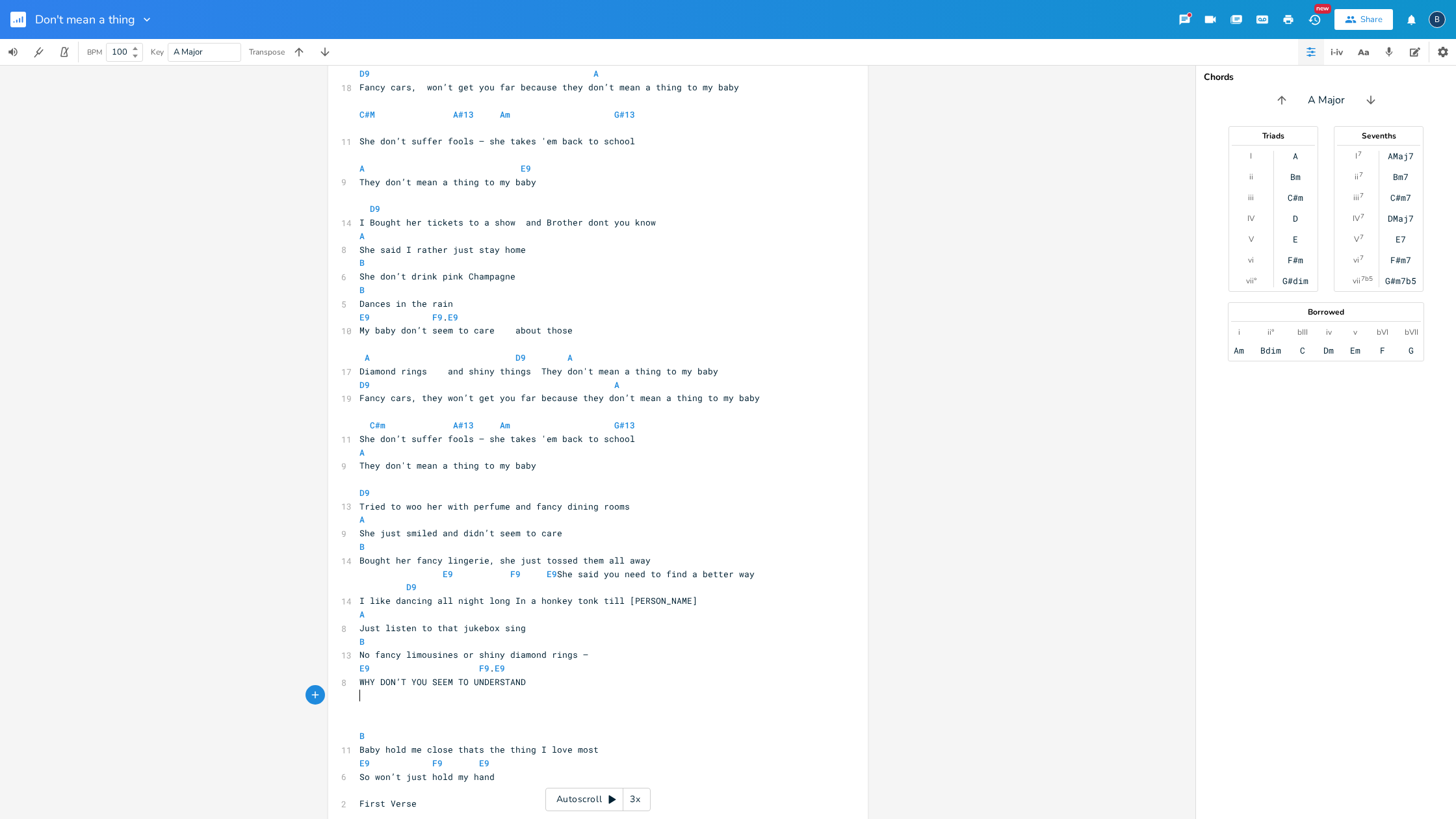
scroll to position [0, 0]
drag, startPoint x: 356, startPoint y: 657, endPoint x: 462, endPoint y: 651, distance: 106.2
click at [462, 654] on div "WHY DON’T YOU SEEM TO x [Verse 1] A D9 A 17 Diamond rings and shiny things They…" at bounding box center [597, 415] width 539 height 852
type textarea "Are you starting to understand"
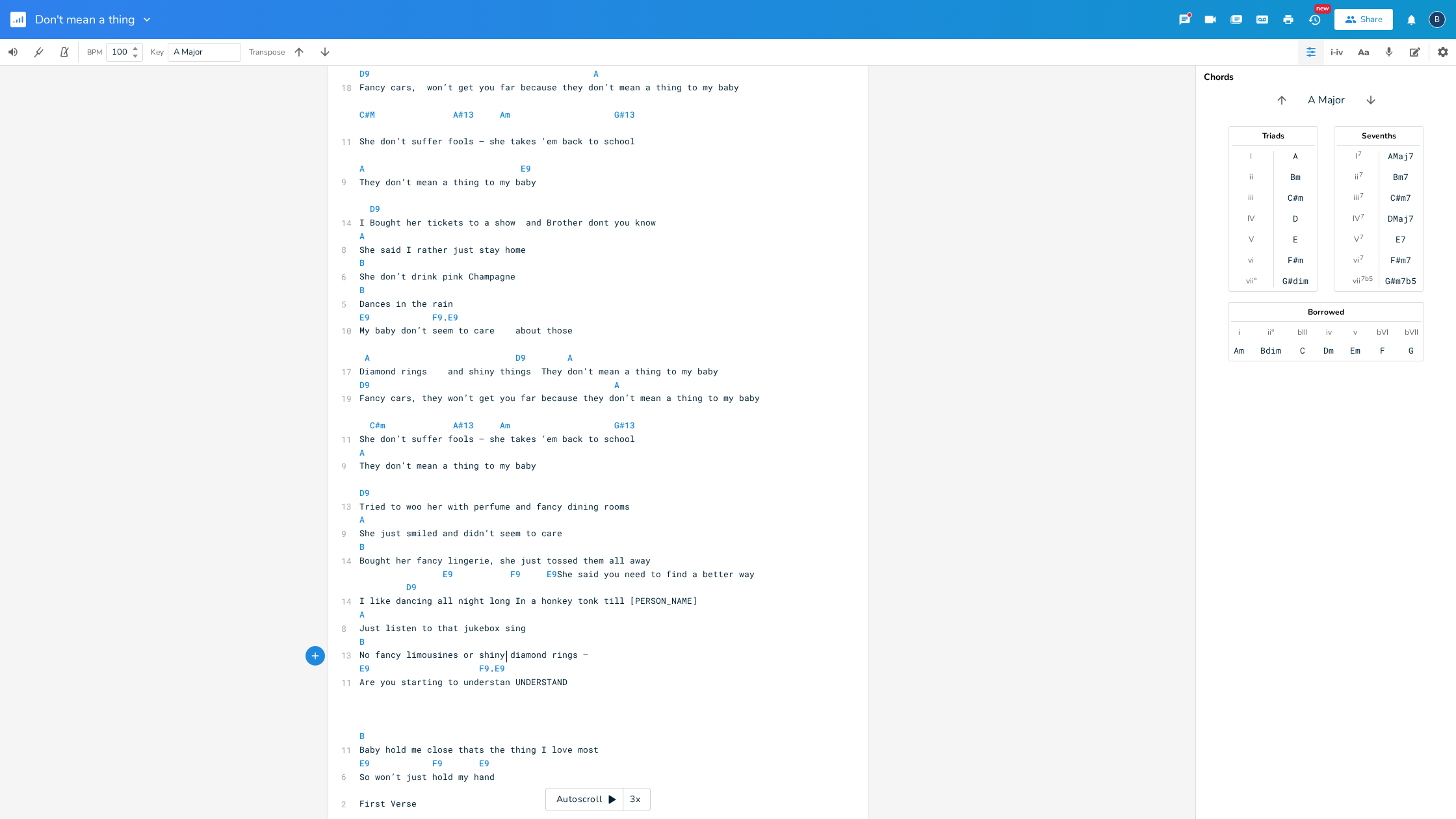
scroll to position [0, 98]
click at [563, 675] on span "Are you starting to understand UNDERSTAND" at bounding box center [466, 681] width 213 height 12
type textarea "understand"
click at [453, 677] on span "Are you starting to understand" at bounding box center [437, 683] width 156 height 12
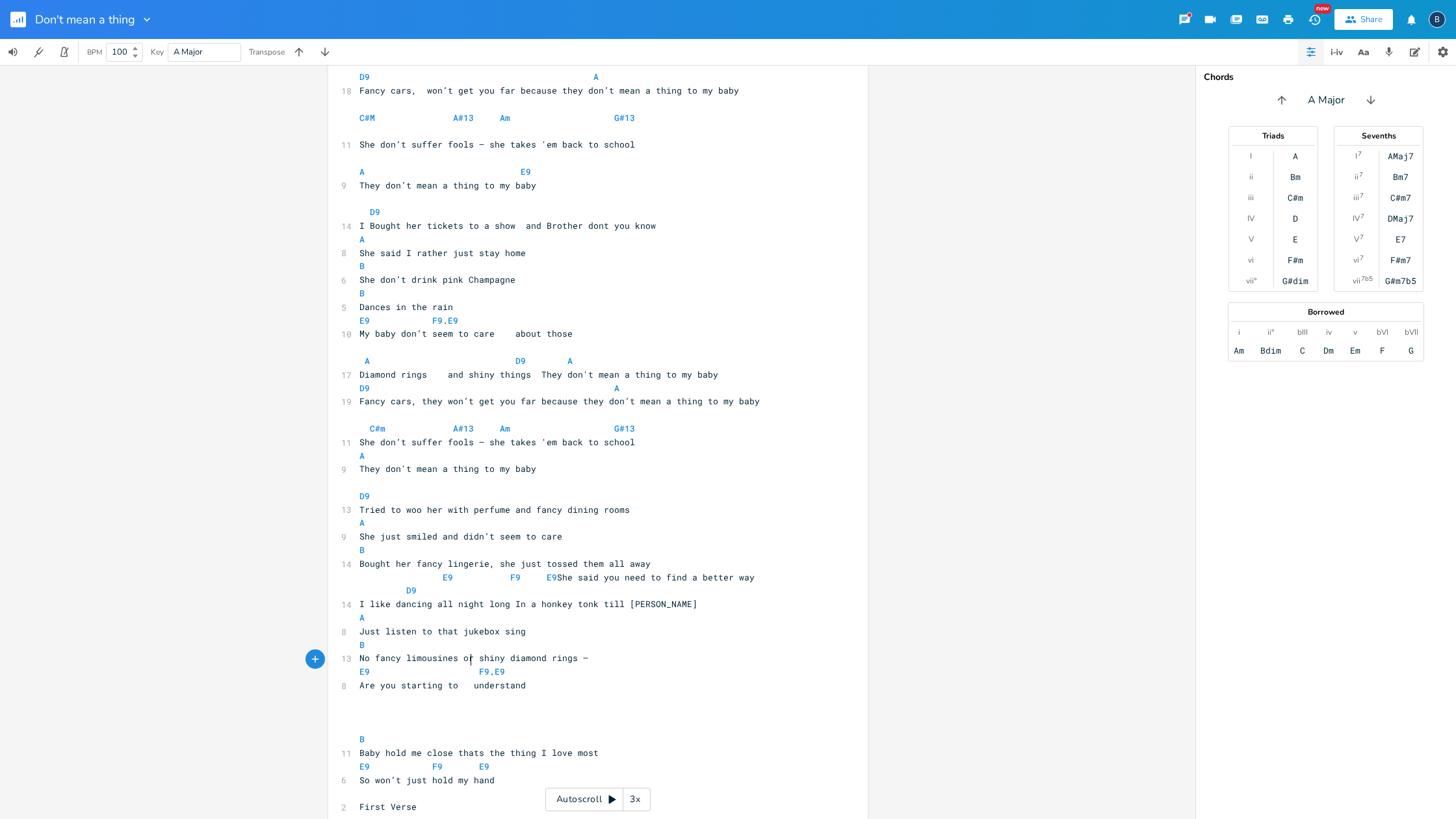
scroll to position [0, 5]
click at [442, 679] on span "Are you starting to understand" at bounding box center [445, 684] width 172 height 12
click at [481, 678] on span "Are you starting to understand" at bounding box center [450, 684] width 182 height 12
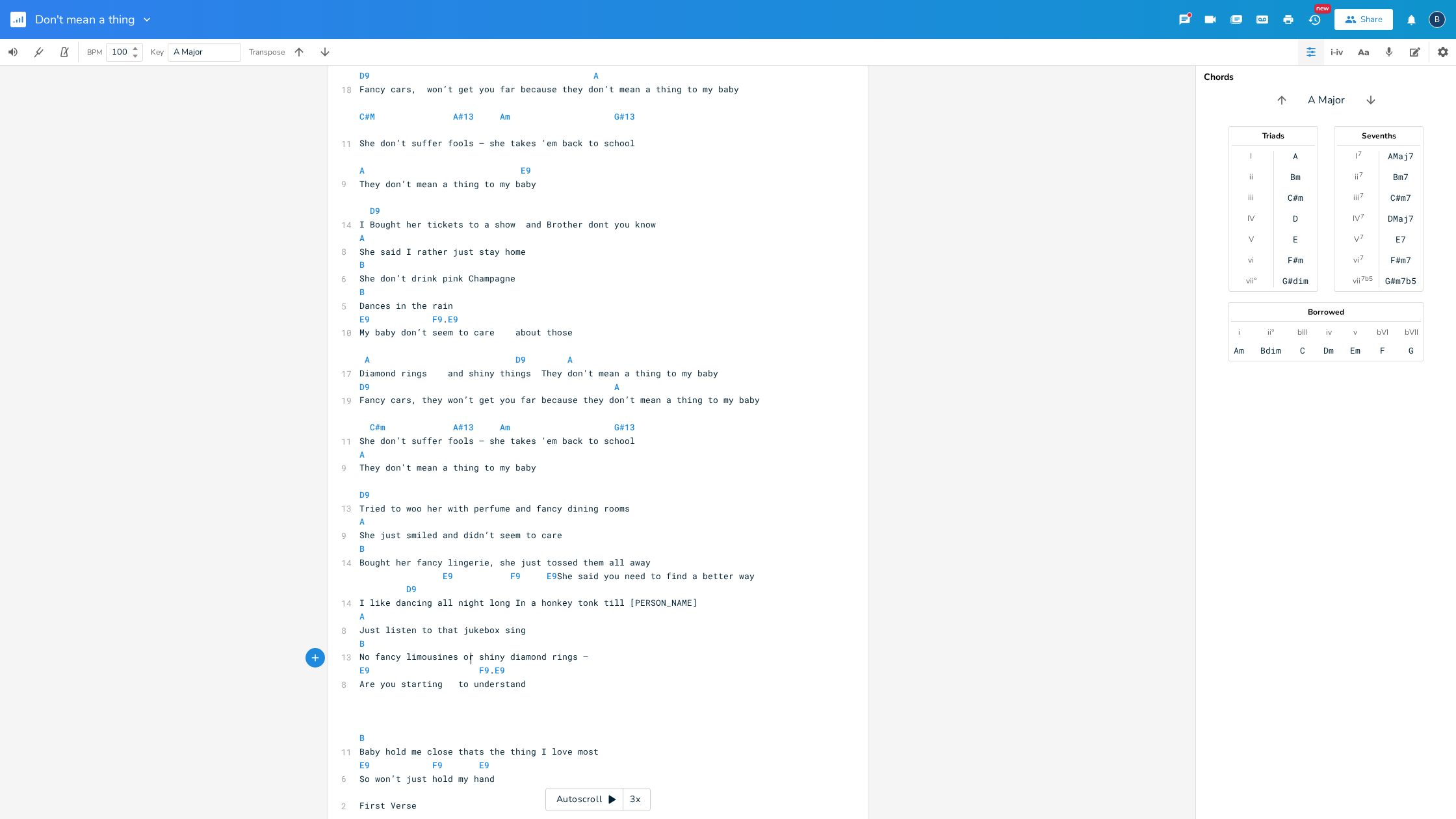
click at [451, 678] on span "Are you starting to understand" at bounding box center [443, 684] width 166 height 12
click at [363, 703] on pre "B" at bounding box center [592, 738] width 470 height 14
type textarea "D9"
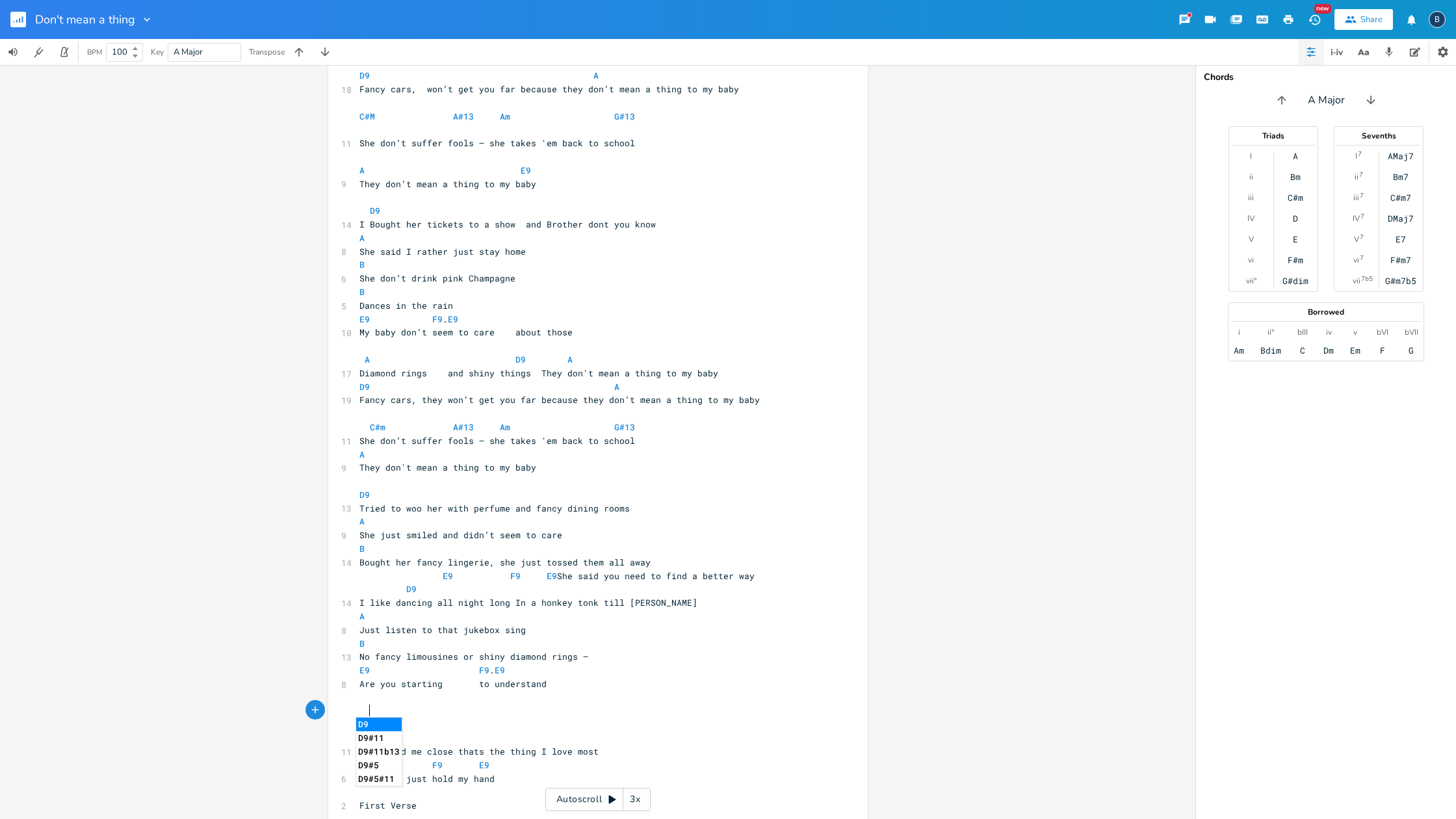
click at [621, 703] on pre "D9" at bounding box center [592, 738] width 470 height 14
drag, startPoint x: 677, startPoint y: 717, endPoint x: 656, endPoint y: 720, distance: 21.2
click at [677, 703] on pre "Baby hold me close thats the thing I love most" at bounding box center [592, 751] width 470 height 14
drag, startPoint x: 345, startPoint y: 733, endPoint x: 338, endPoint y: 734, distance: 7.1
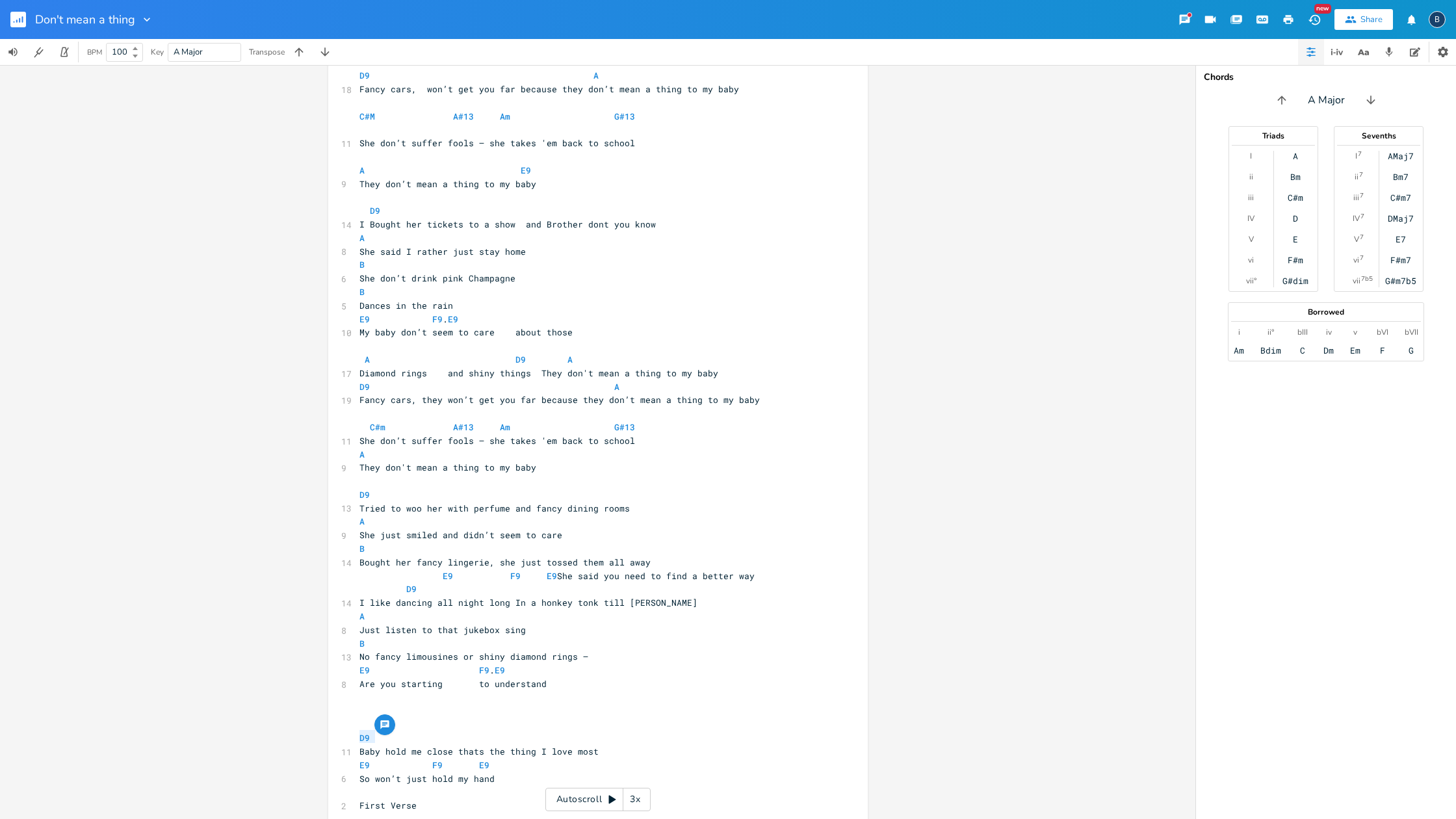
click at [338, 703] on div "E9 x [Verse 1] A D9 A 17 Diamond rings and shiny things They don't mean a thing…" at bounding box center [597, 418] width 539 height 852
type textarea "A9"
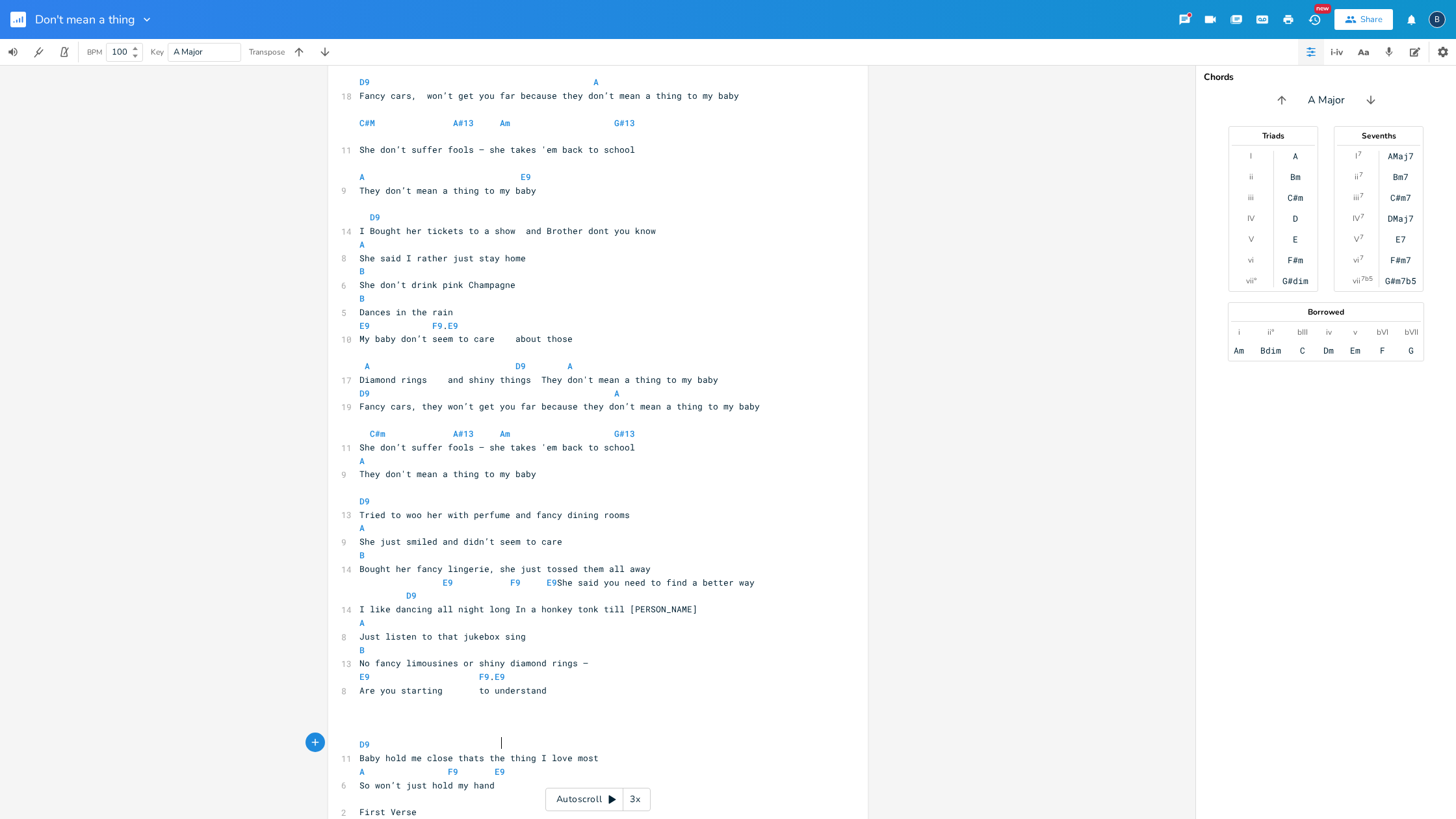
click at [517, 703] on pre "A F9 E9" at bounding box center [592, 771] width 470 height 14
type textarea "A7"
click at [641, 703] on pre "So won’t just hold my hand" at bounding box center [592, 785] width 470 height 14
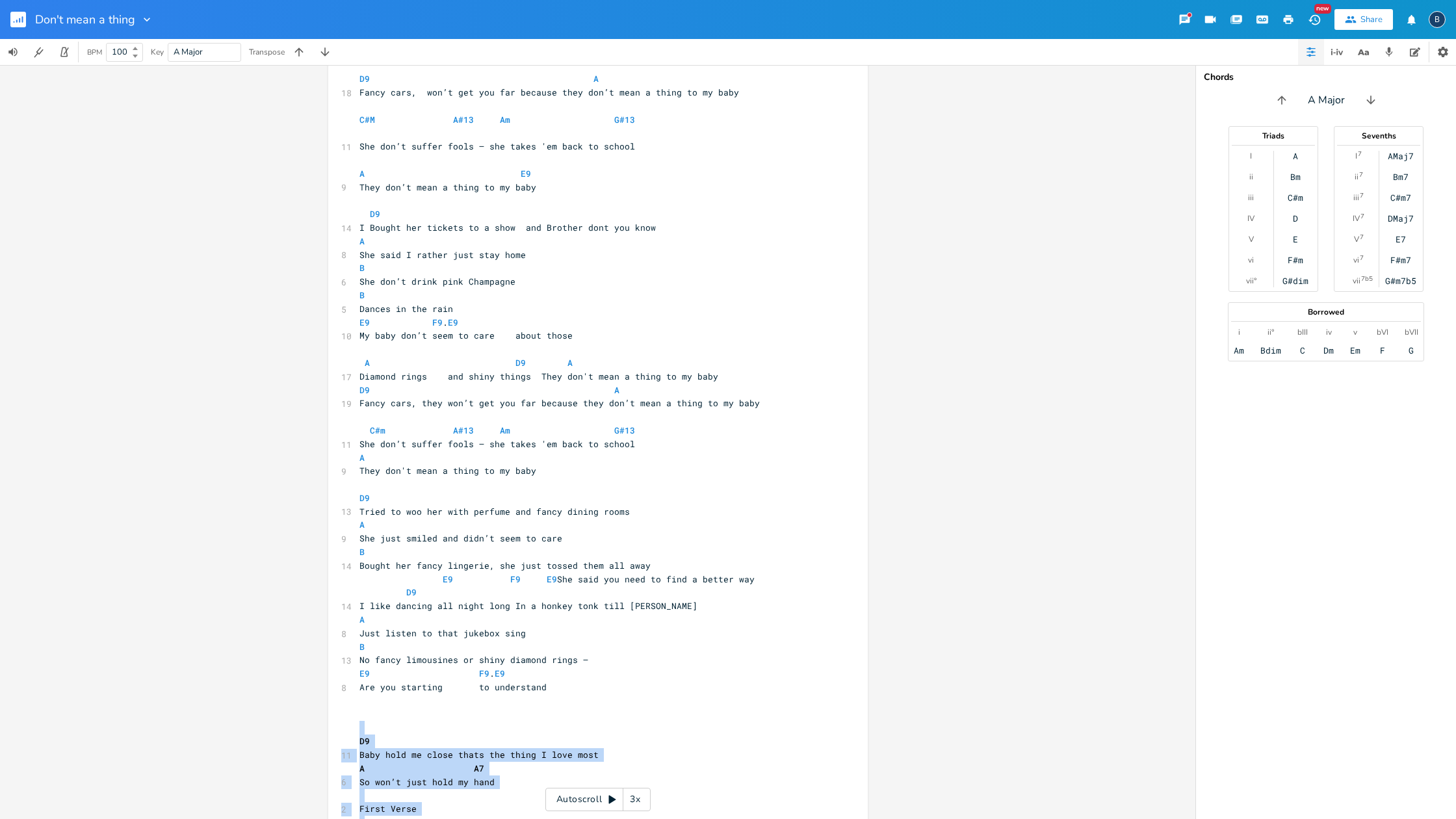
scroll to position [83, 0]
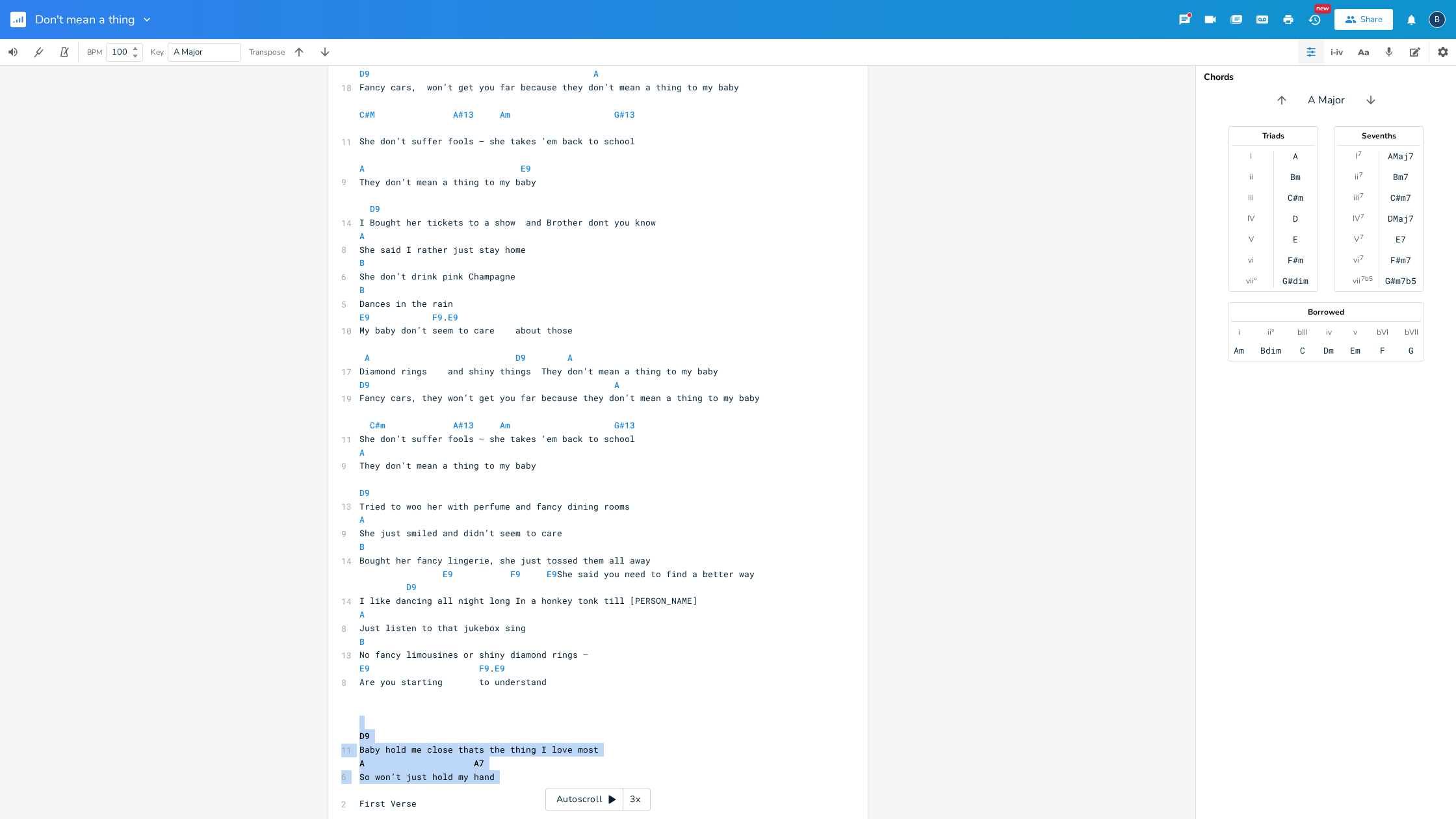
drag, startPoint x: 344, startPoint y: 777, endPoint x: 536, endPoint y: 764, distance: 192.4
click at [537, 703] on div "x [Verse 1] A D9 A 17 Diamond rings and shiny things They don't mean a thing to…" at bounding box center [597, 415] width 539 height 852
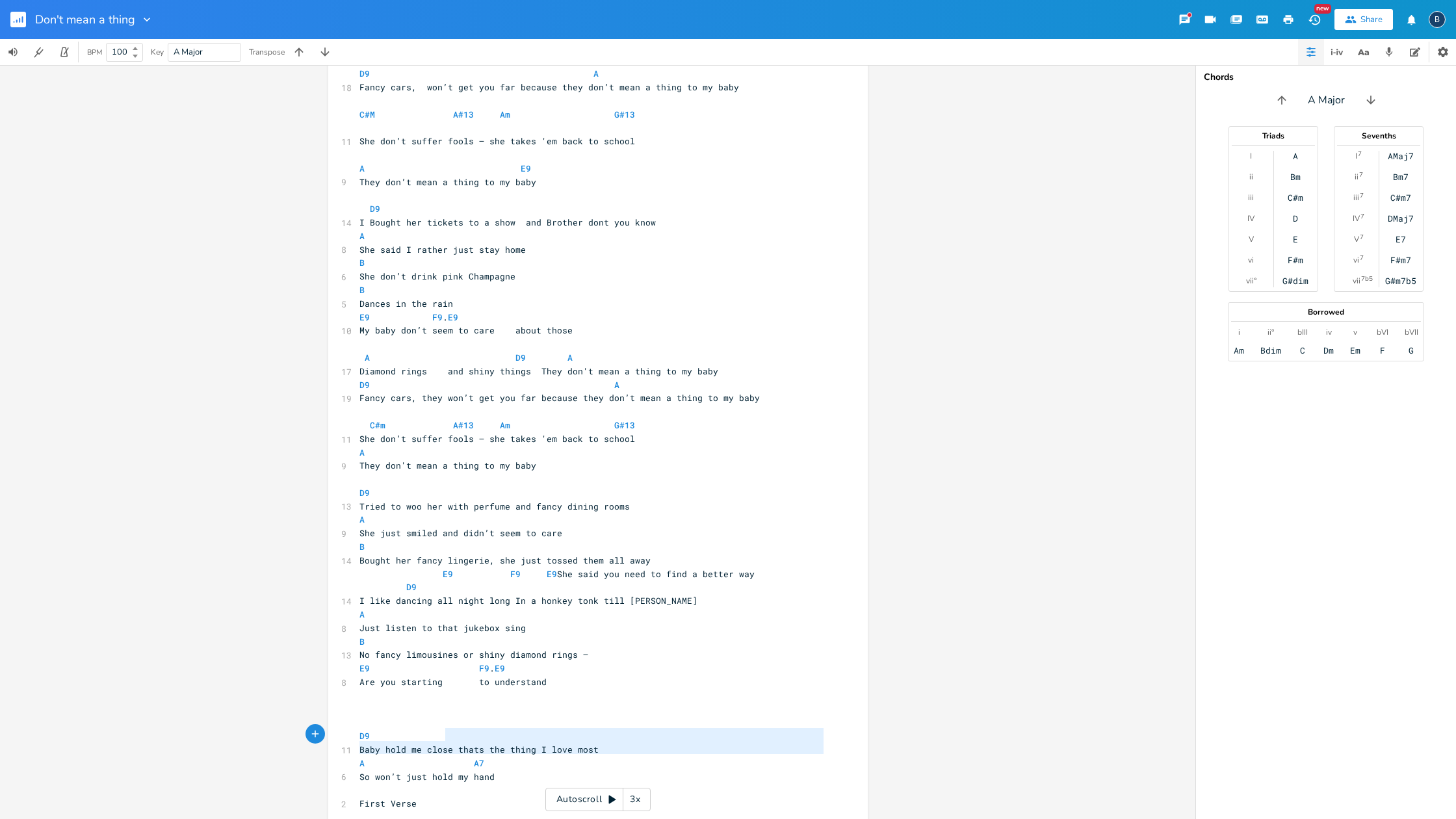
type textarea "D9 Baby hold me close thats the thing I love most A A7 So won’t just hold my ha…"
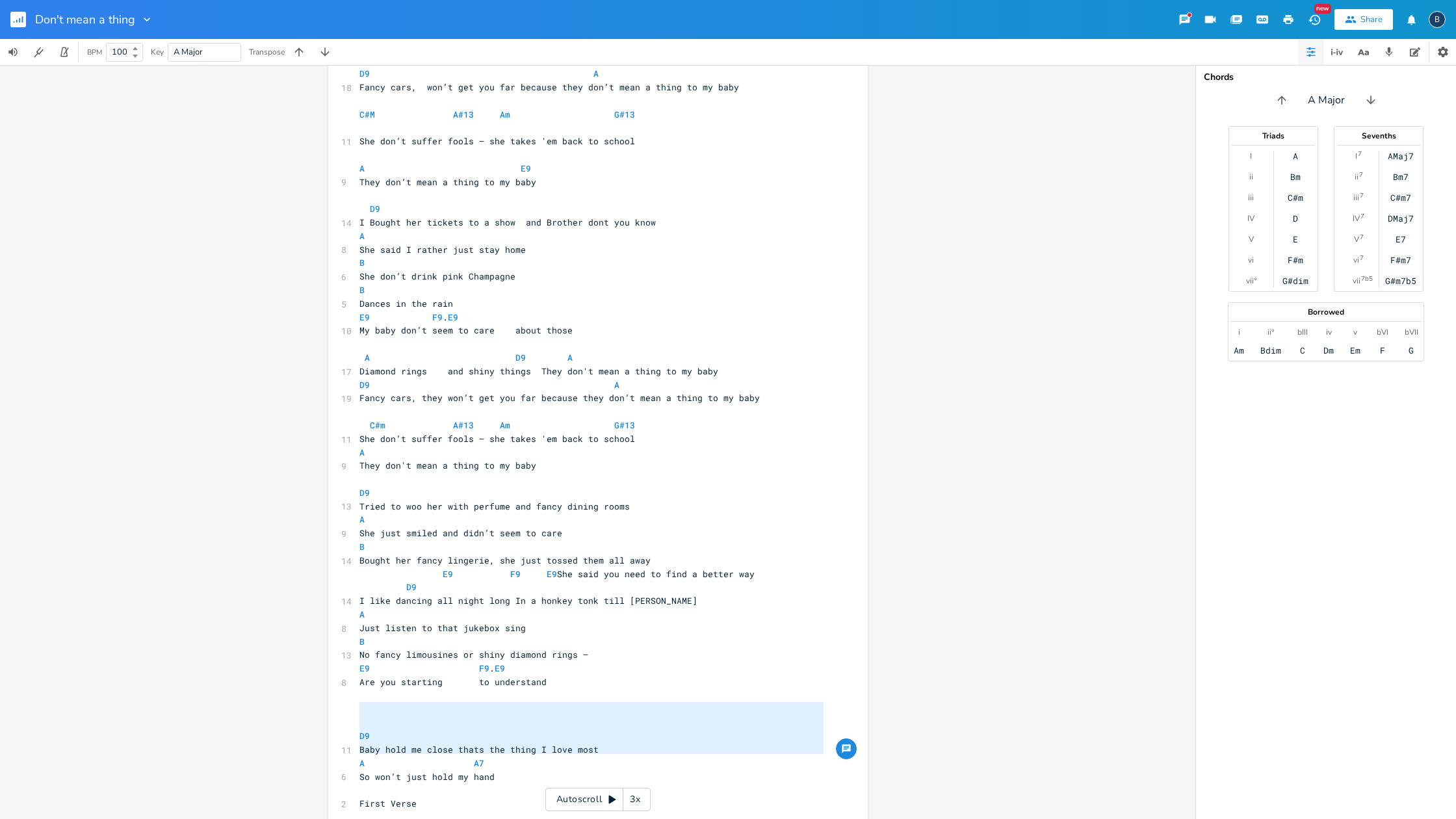
drag, startPoint x: 509, startPoint y: 758, endPoint x: 344, endPoint y: 700, distance: 174.9
click at [340, 703] on div "D9 Baby hold me close thats the thing I love most A A7 So won’t just hold my ha…" at bounding box center [597, 415] width 539 height 852
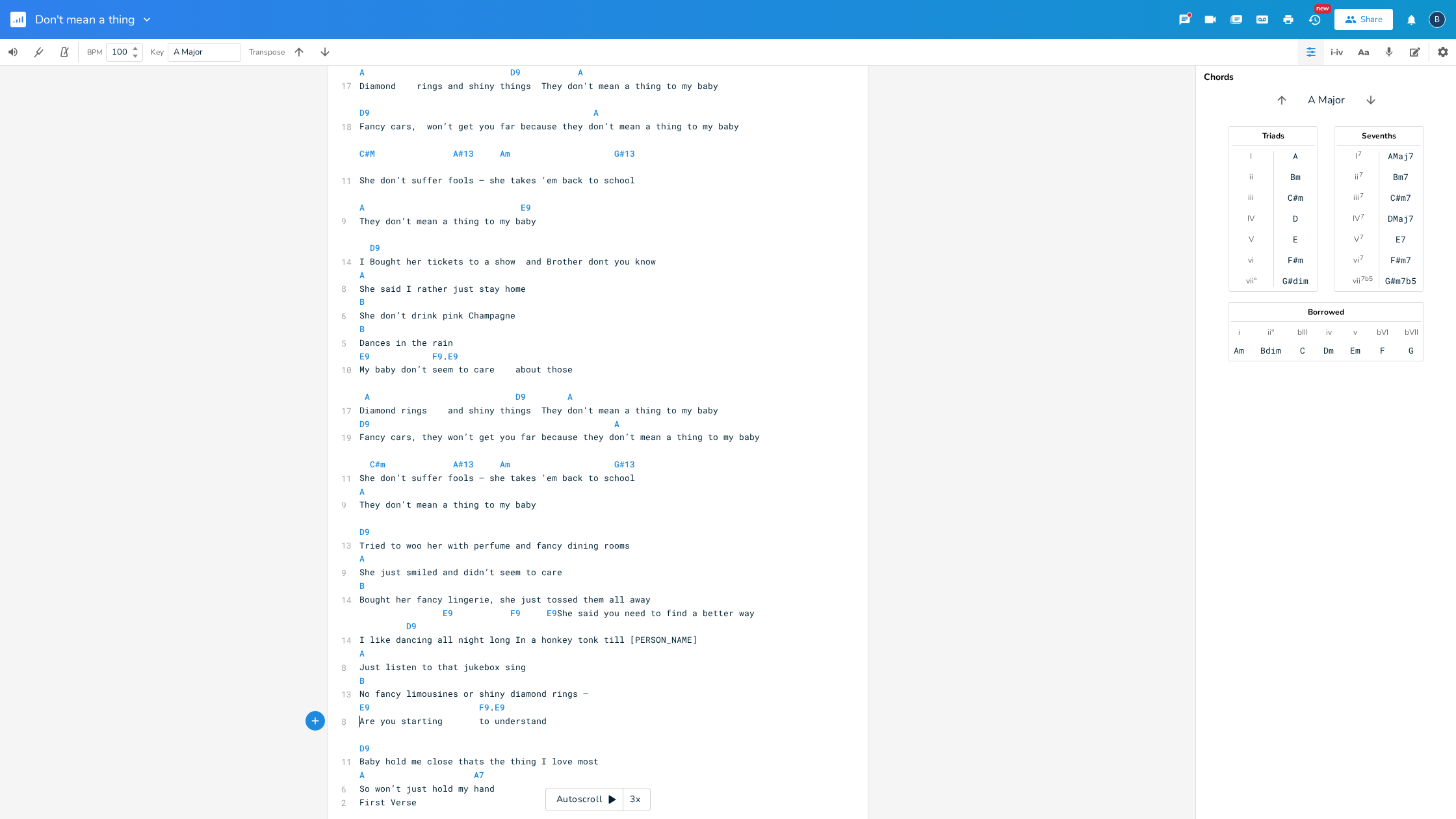
scroll to position [45, 0]
type textarea "hold me close thats the thing I love most A A7 So won’t just hold my hand First…"
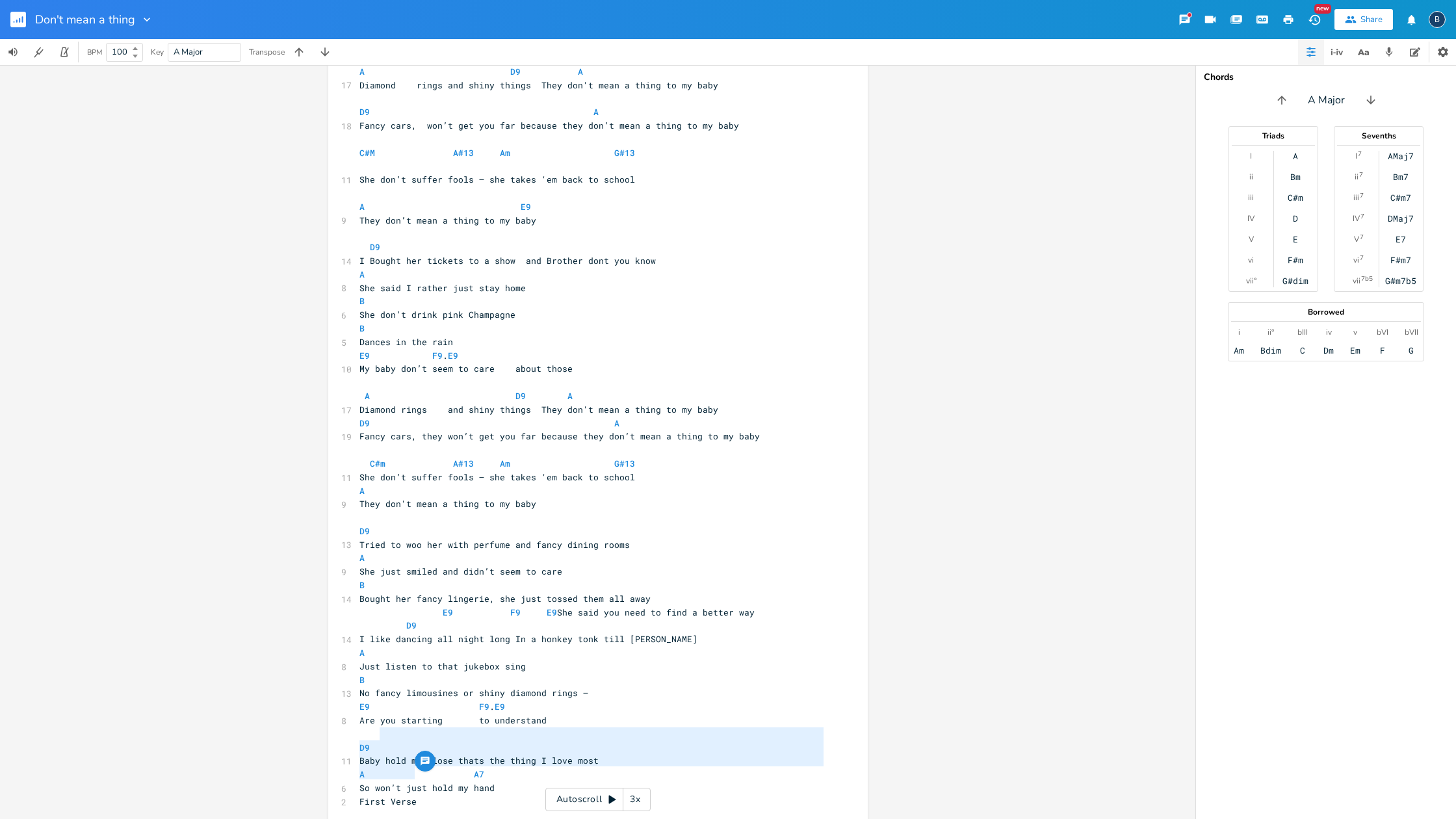
drag, startPoint x: 425, startPoint y: 768, endPoint x: 374, endPoint y: 736, distance: 60.2
click at [374, 703] on div "[Verse 1] A D9 A 17 Diamond rings and shiny things They don't mean a thing to m…" at bounding box center [592, 436] width 470 height 770
click at [490, 703] on pre "So won’t just hold my hand" at bounding box center [592, 788] width 470 height 14
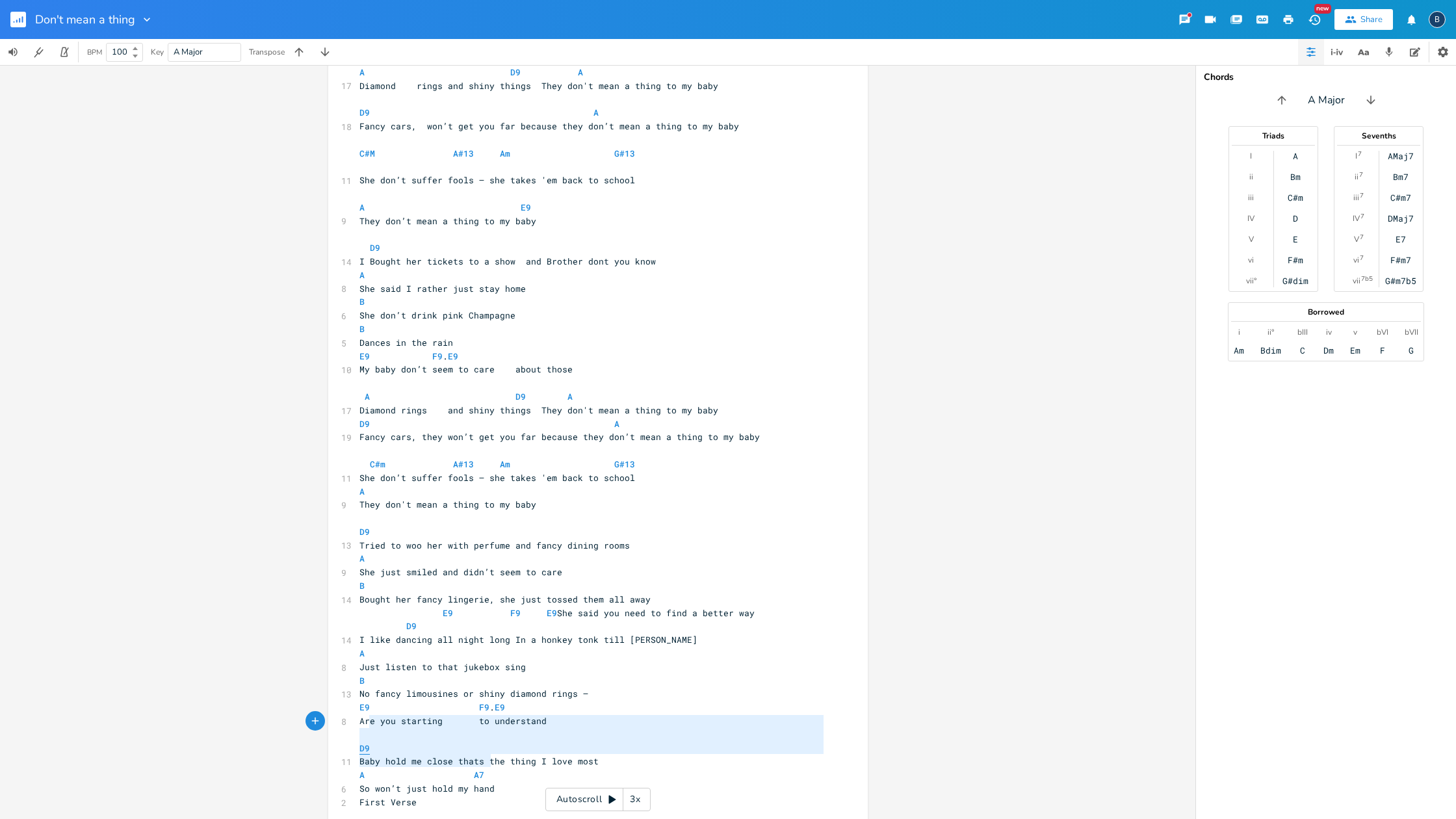
type textarea "D9 Baby hold me close thats the thing I love most A A7 So won’t just hold my ha…"
drag, startPoint x: 486, startPoint y: 760, endPoint x: 358, endPoint y: 719, distance: 134.4
click at [358, 703] on div "[Verse 1] A D9 A 17 Diamond rings and shiny things They don't mean a thing to m…" at bounding box center [592, 437] width 470 height 770
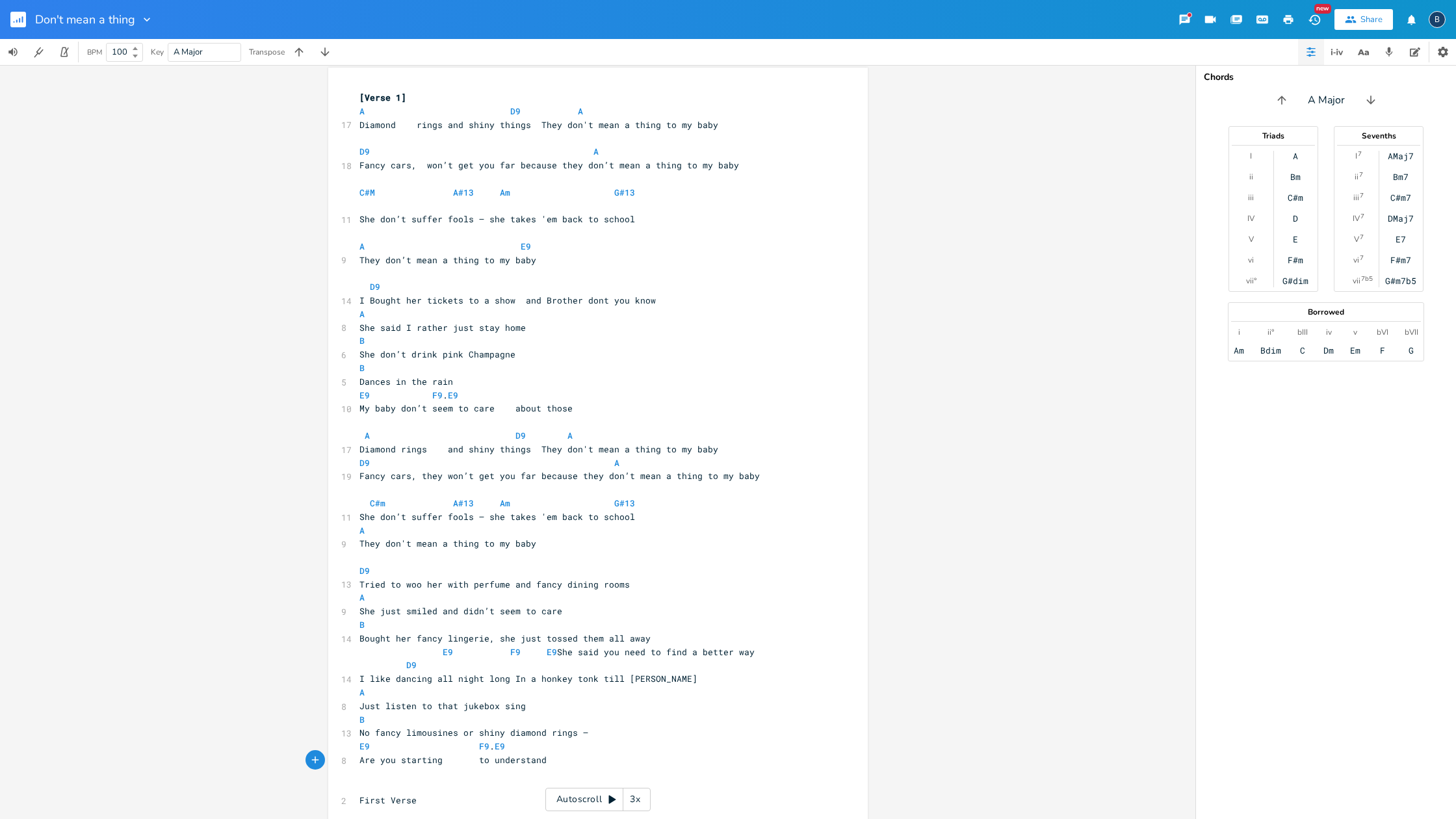
scroll to position [1, 0]
drag, startPoint x: 355, startPoint y: 711, endPoint x: 597, endPoint y: 715, distance: 242.0
click at [597, 703] on pre "No fancy limousines or shiny diamond rings —" at bounding box center [592, 736] width 470 height 14
type textarea "So Baby hold me close Thats the thing I love the most"
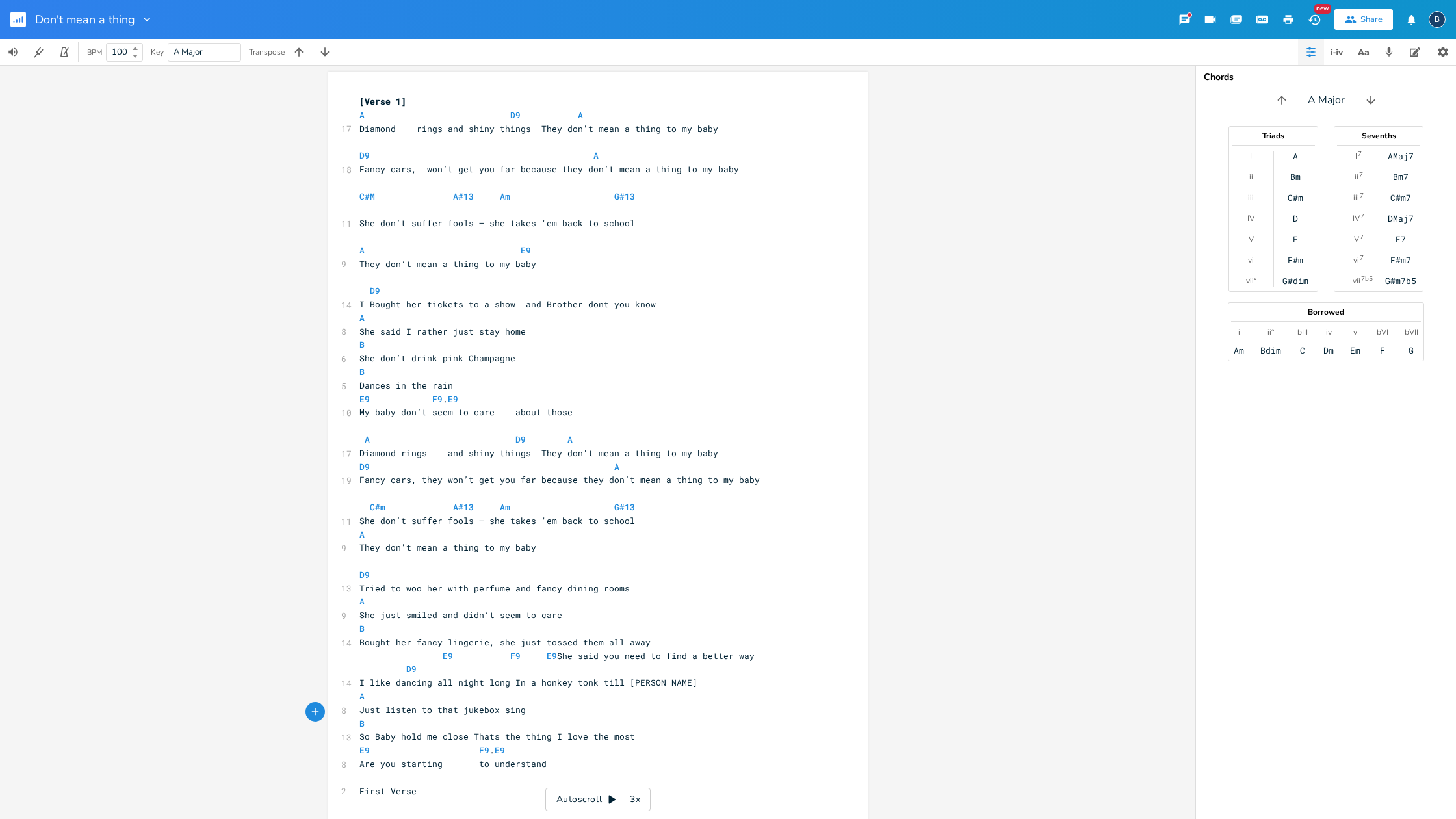
click at [472, 703] on span "So Baby hold me close Thats the thing I love the most" at bounding box center [497, 736] width 275 height 12
type textarea "t"
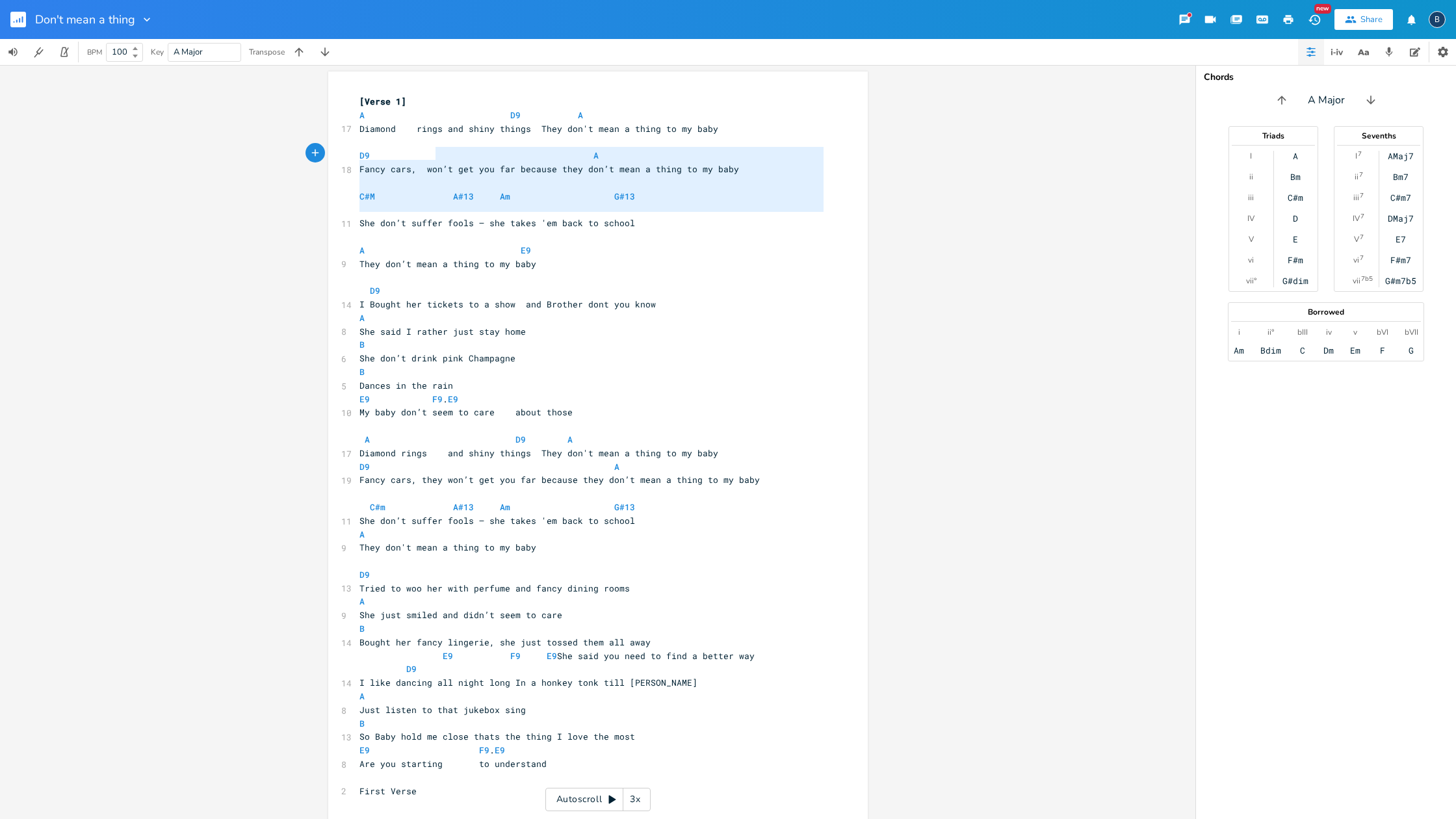
type textarea "A Fancy cars, won’t get you far because they don’t mean a thing to my baby C#M …"
drag, startPoint x: 634, startPoint y: 215, endPoint x: 435, endPoint y: 159, distance: 206.7
click at [435, 158] on div "[Verse 1] A D9 A 17 Diamond rings and shiny things They don't mean a thing to m…" at bounding box center [592, 452] width 470 height 716
click at [593, 230] on pre "​" at bounding box center [592, 237] width 470 height 14
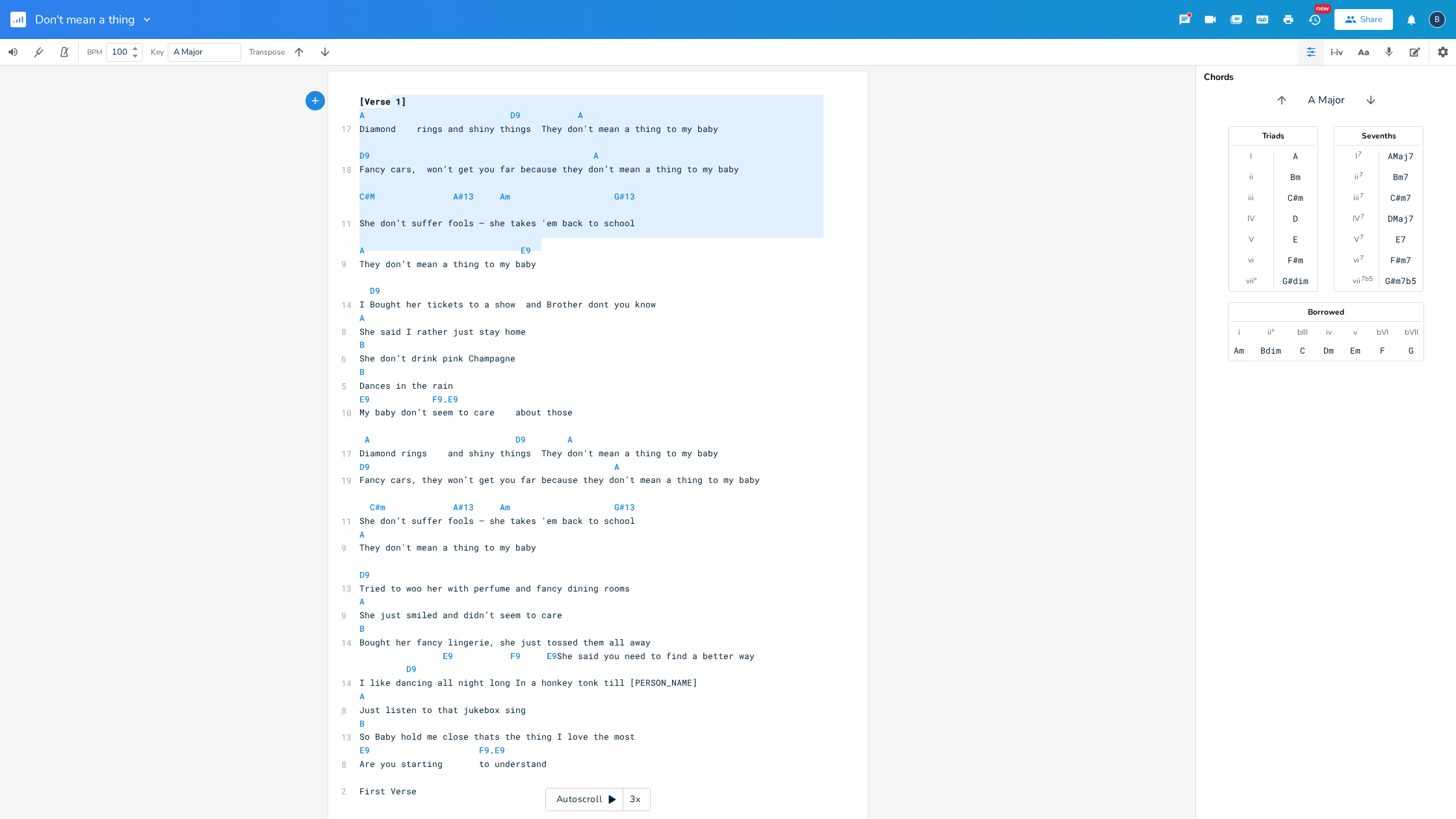
type textarea "[Verse 1] A D9 A Diamond rings and shiny things They don't mean a thing to my b…"
drag, startPoint x: 513, startPoint y: 233, endPoint x: 372, endPoint y: 91, distance: 200.1
click at [372, 91] on div "[Verse 1] A D9 A Diamond rings and shiny things They don't mean a thing to my b…" at bounding box center [597, 450] width 539 height 758
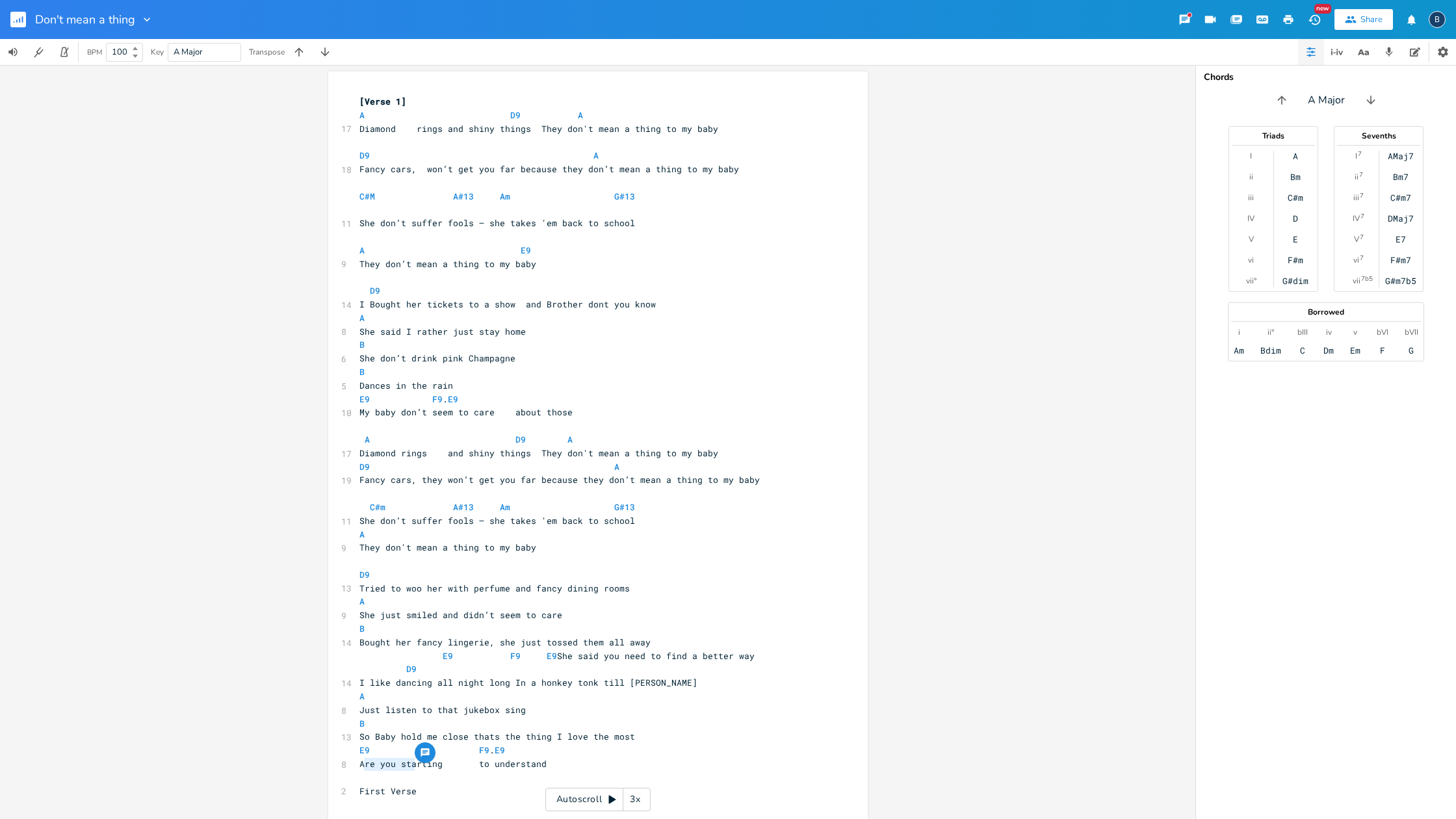
type textarea "First Verse"
drag, startPoint x: 420, startPoint y: 764, endPoint x: 353, endPoint y: 764, distance: 67.0
click at [357, 703] on pre "First Verse" at bounding box center [592, 791] width 470 height 14
paste textarea
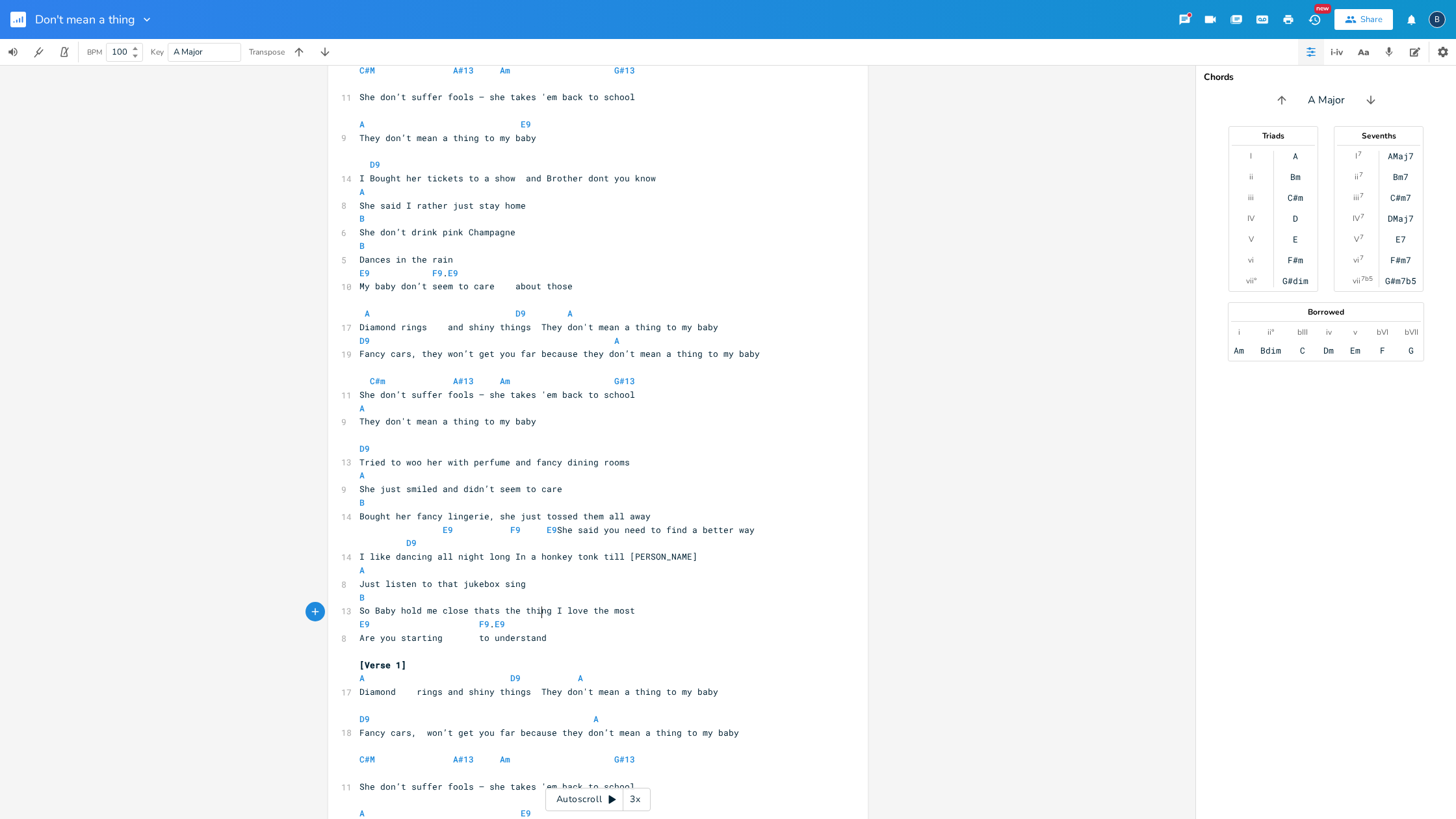
click at [720, 631] on pre "Are you starting to understand" at bounding box center [592, 638] width 470 height 14
type textarea "D9 A Fancy cars, won’t get you far because they don’t mean a thing to my baby"
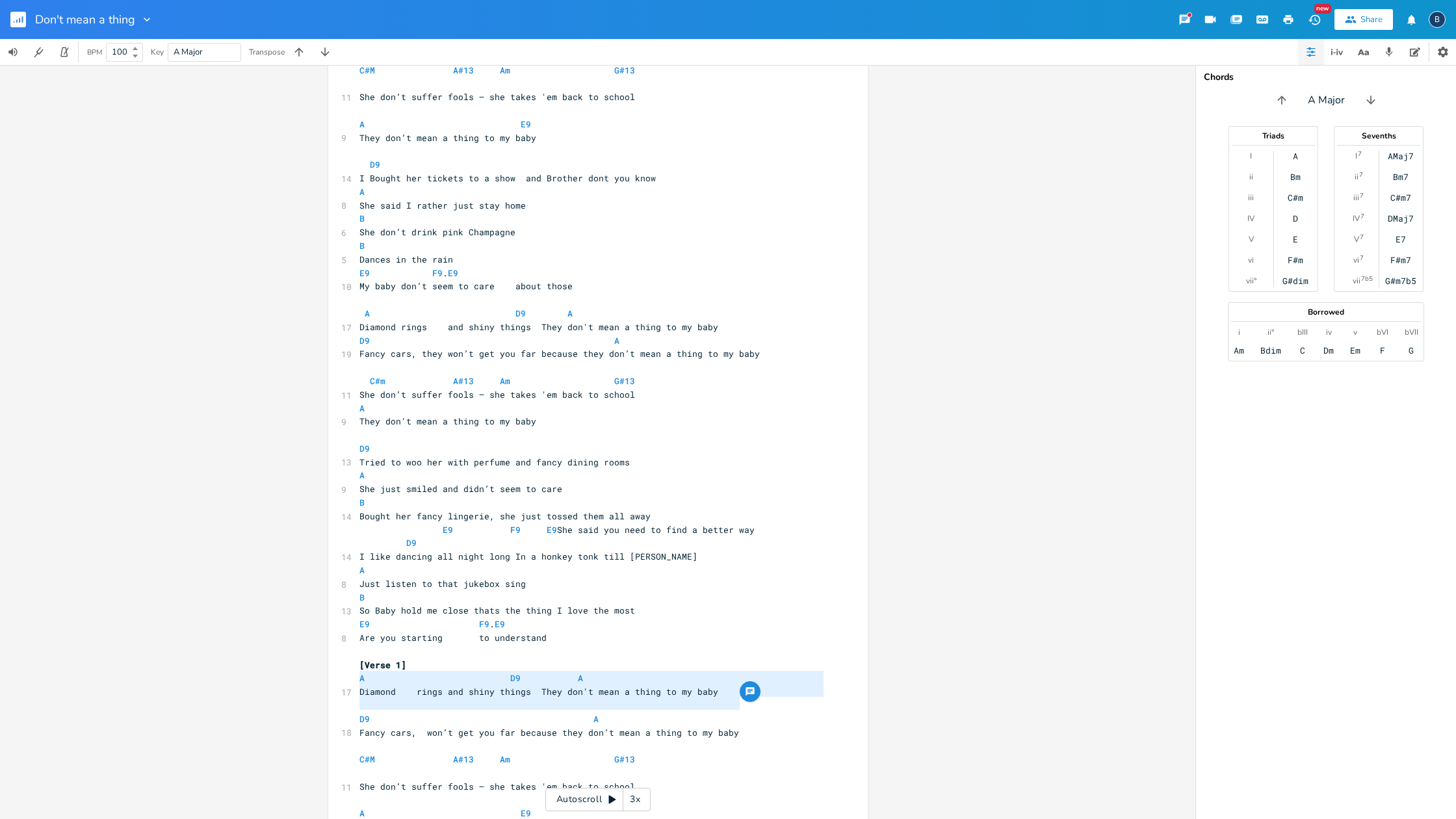
drag, startPoint x: 736, startPoint y: 704, endPoint x: 354, endPoint y: 683, distance: 382.6
click at [357, 683] on div "[Verse 1] A D9 A 17 Diamond rings and shiny things They don't mean a thing to m…" at bounding box center [592, 407] width 470 height 879
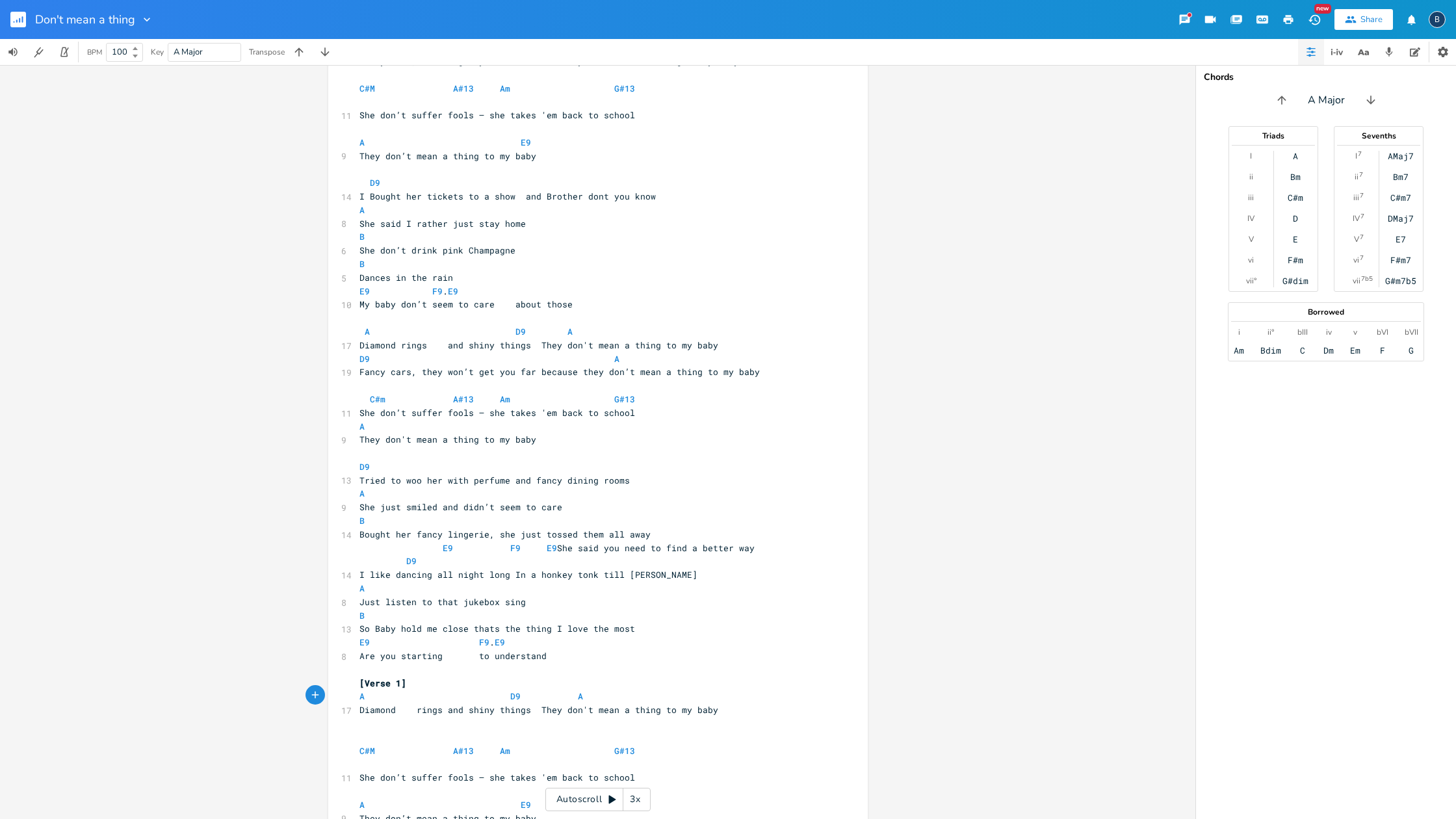
scroll to position [97, 0]
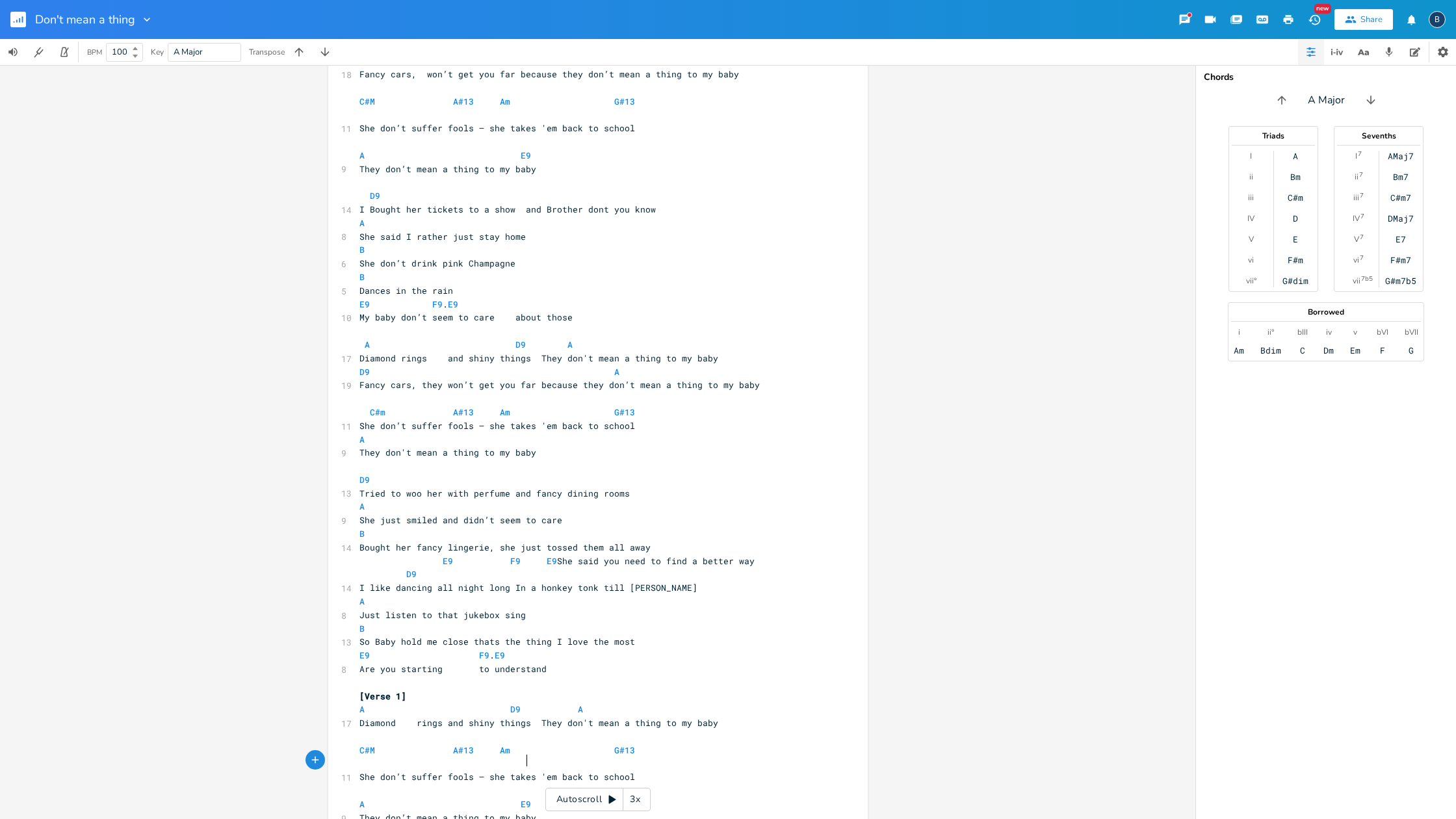
click at [525, 703] on span "A E9" at bounding box center [448, 804] width 177 height 12
type textarea "VampA"
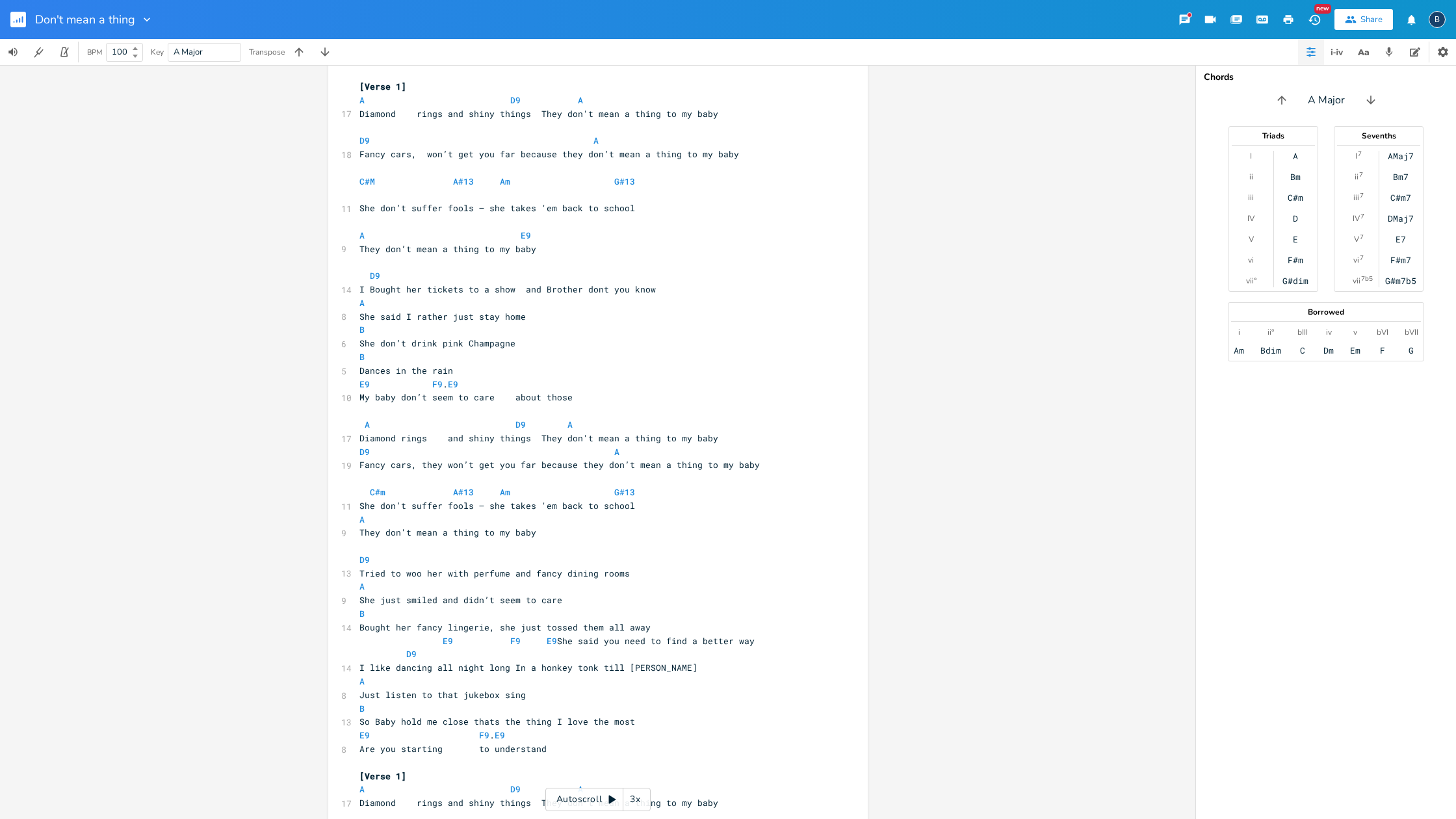
scroll to position [0, 0]
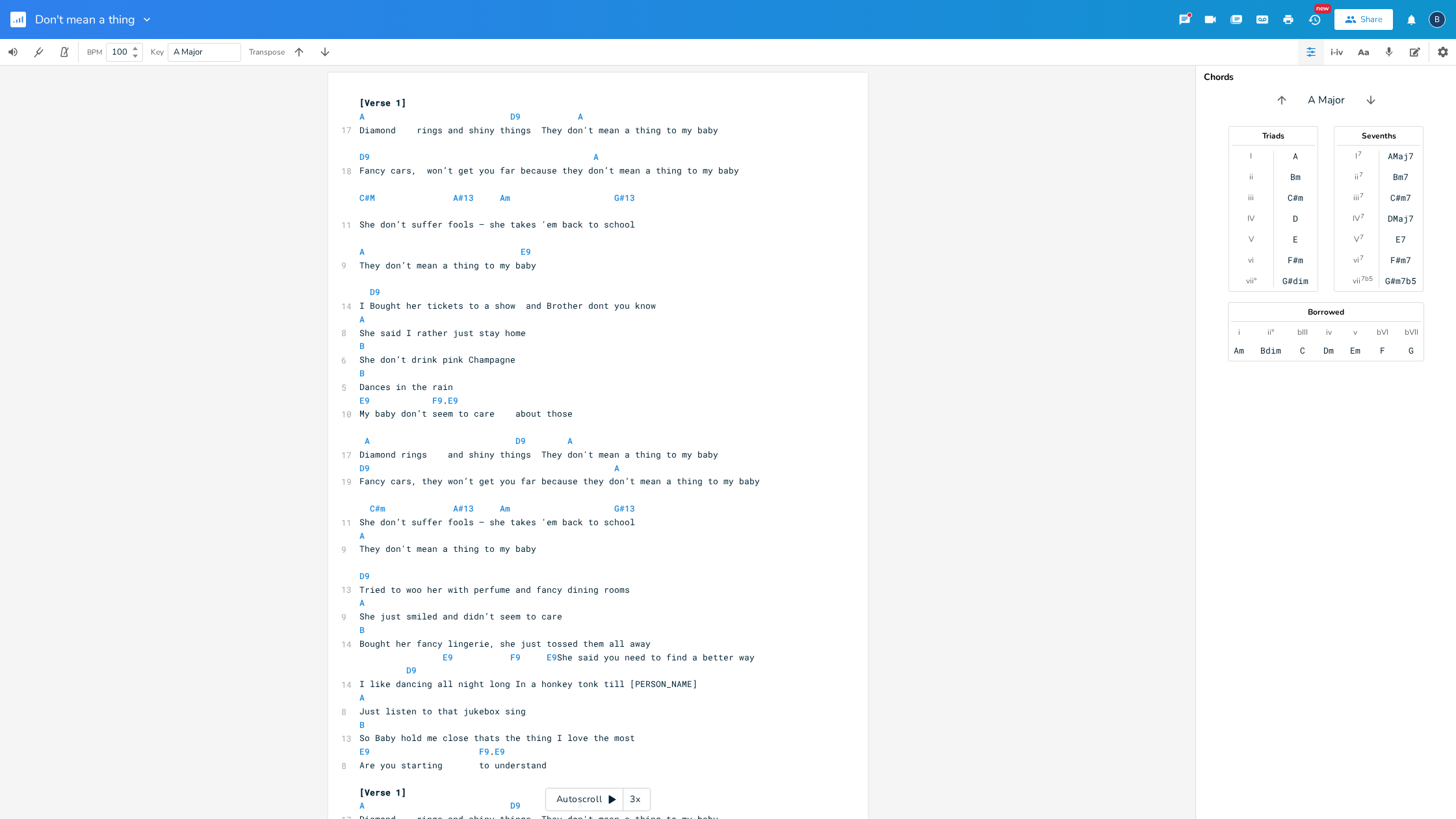
click at [411, 703] on span "Diamond rings and shiny things They don't mean a thing to my baby" at bounding box center [538, 818] width 359 height 12
click at [425, 703] on span "Diamond rings and shiny things They don't mean a thing to my baby" at bounding box center [531, 818] width 343 height 12
click at [720, 703] on pre "E9 F9 . E9" at bounding box center [592, 751] width 470 height 14
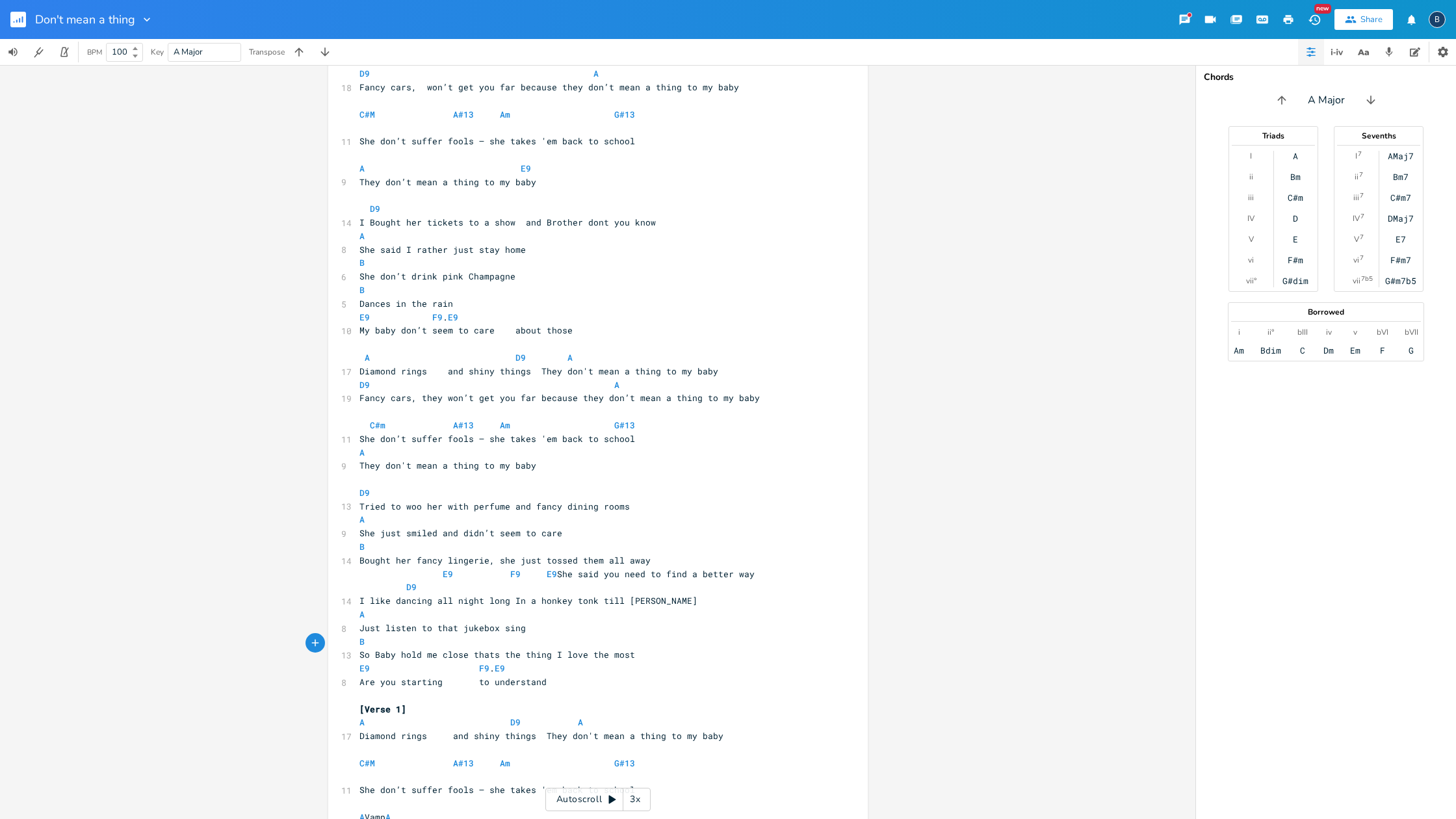
scroll to position [97, 0]
